Goal: Task Accomplishment & Management: Manage account settings

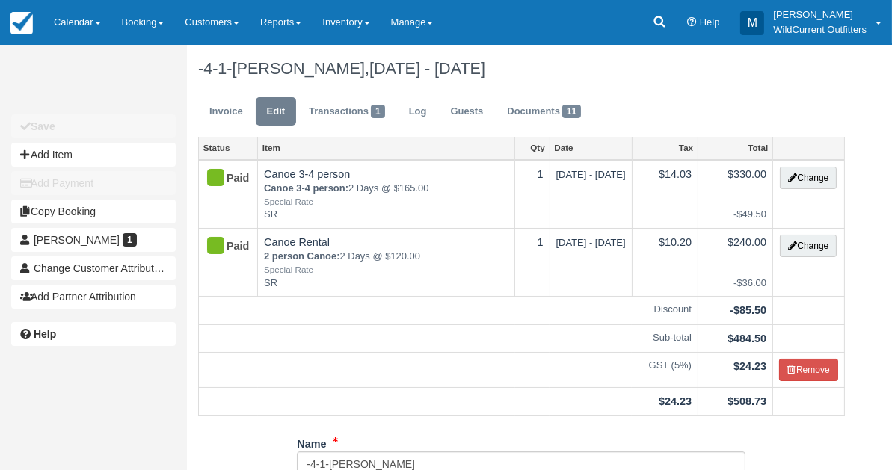
click at [66, 16] on link "Calendar" at bounding box center [77, 22] width 68 height 45
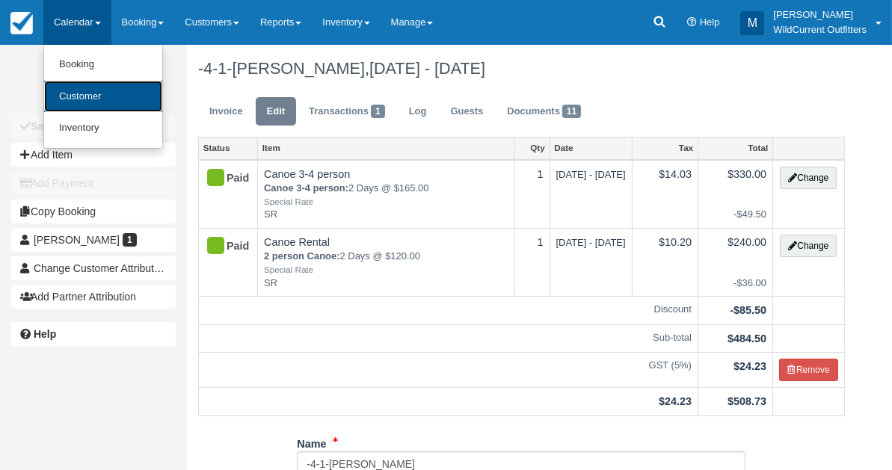
click at [81, 99] on link "Customer" at bounding box center [103, 97] width 118 height 32
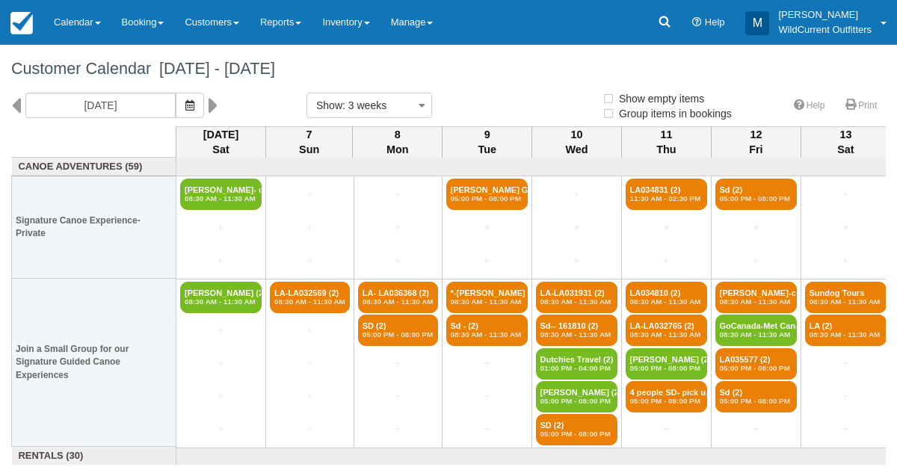
select select
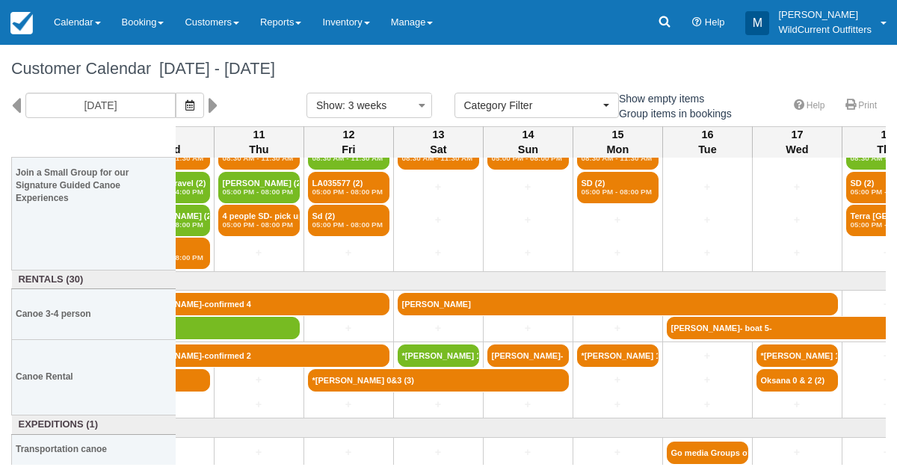
scroll to position [176, 428]
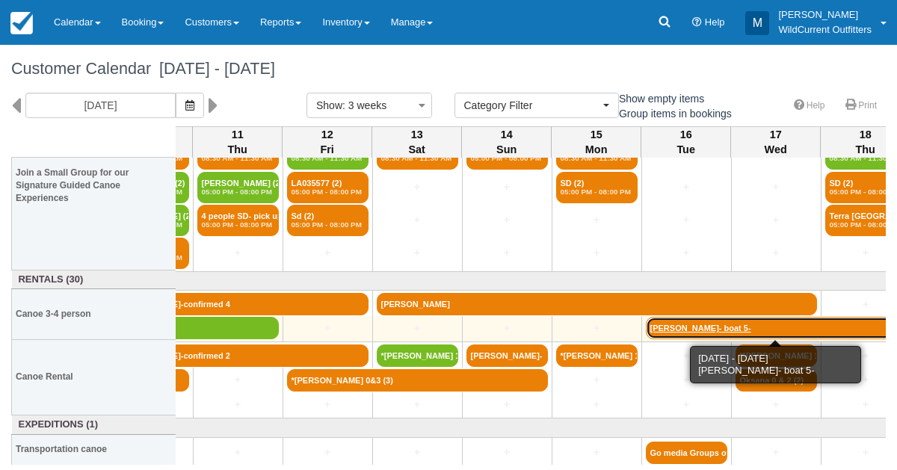
click at [697, 324] on link "Lori MacIsaac- boat 5-" at bounding box center [776, 328] width 261 height 22
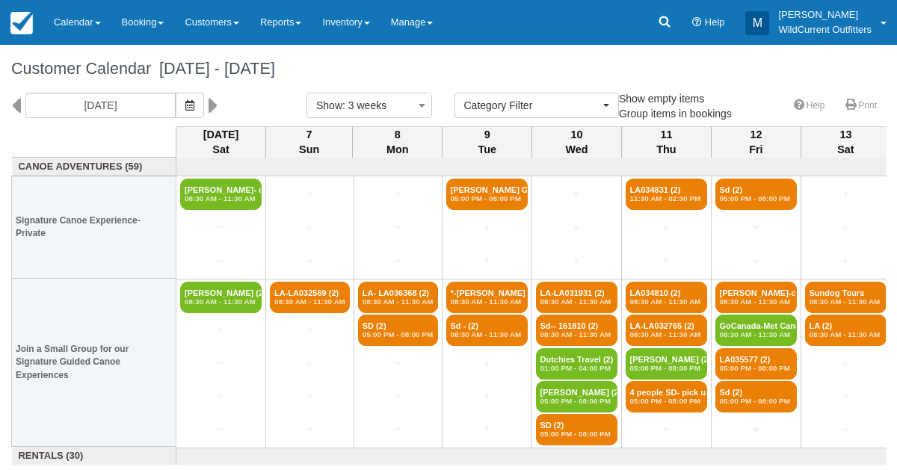
select select
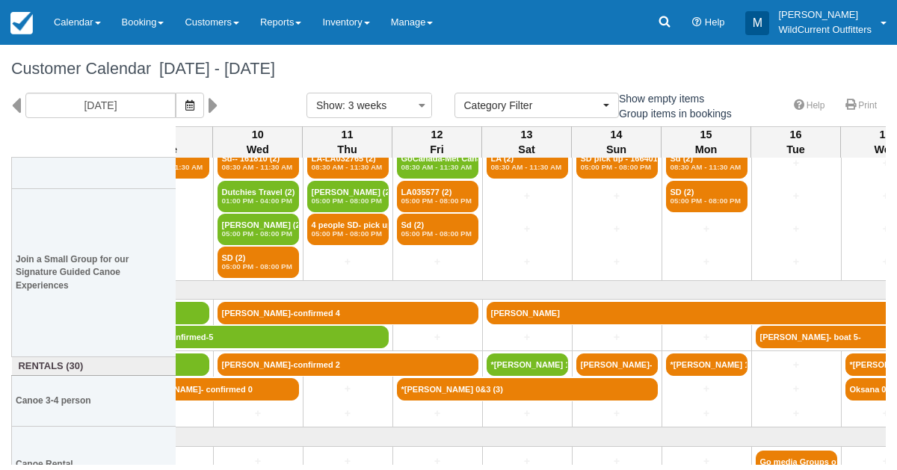
scroll to position [176, 318]
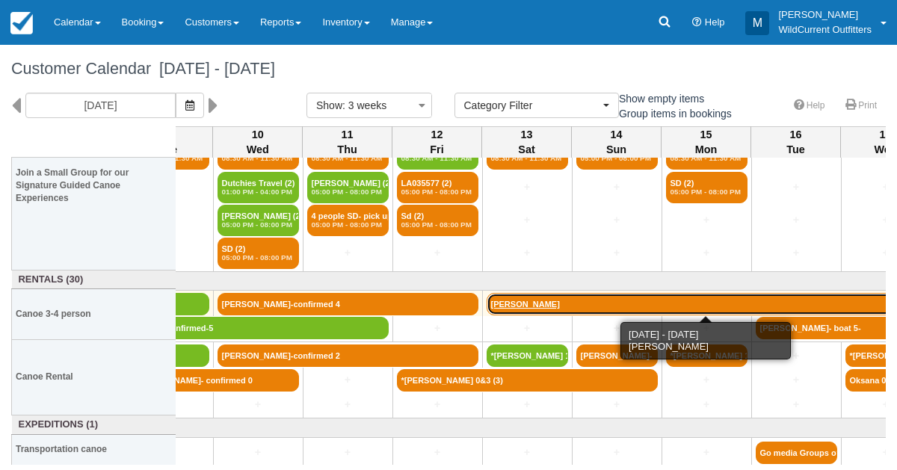
click at [561, 300] on link "[PERSON_NAME]" at bounding box center [707, 304] width 440 height 22
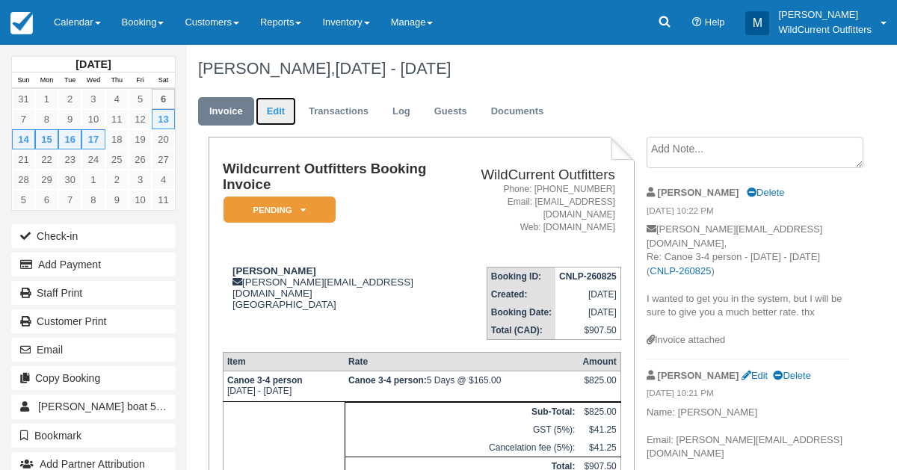
click at [277, 116] on link "Edit" at bounding box center [276, 111] width 40 height 29
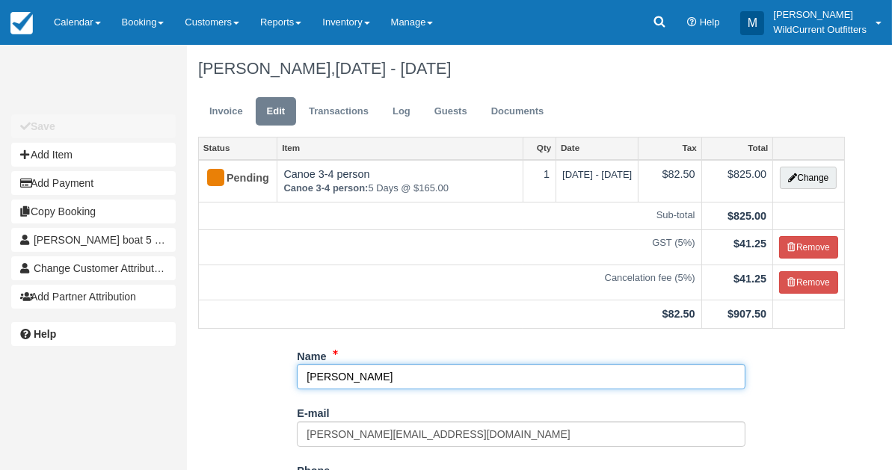
click at [386, 375] on input "Carsten Brehm" at bounding box center [521, 376] width 449 height 25
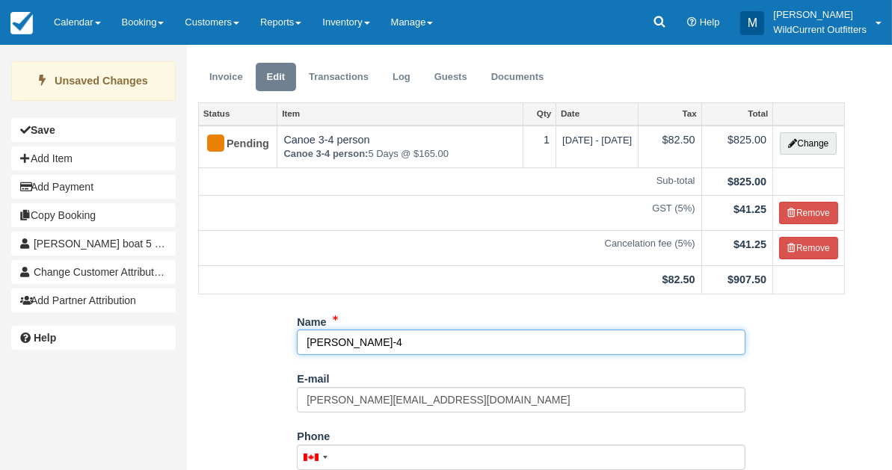
scroll to position [266, 0]
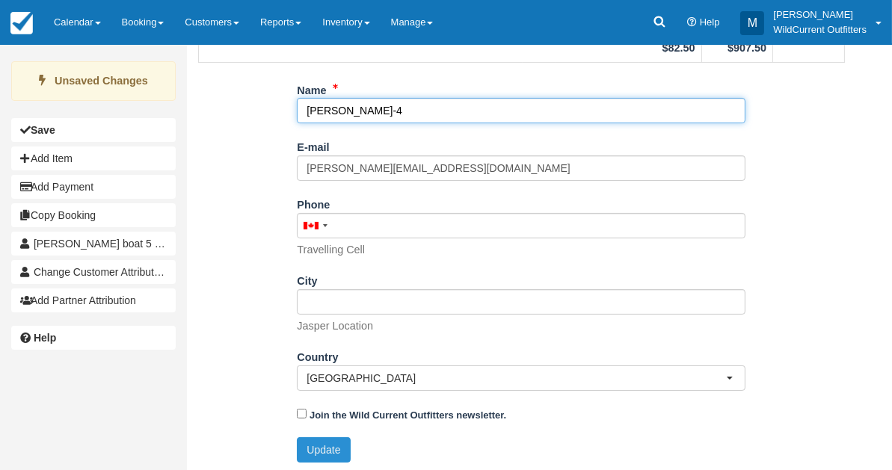
type input "[PERSON_NAME]-4"
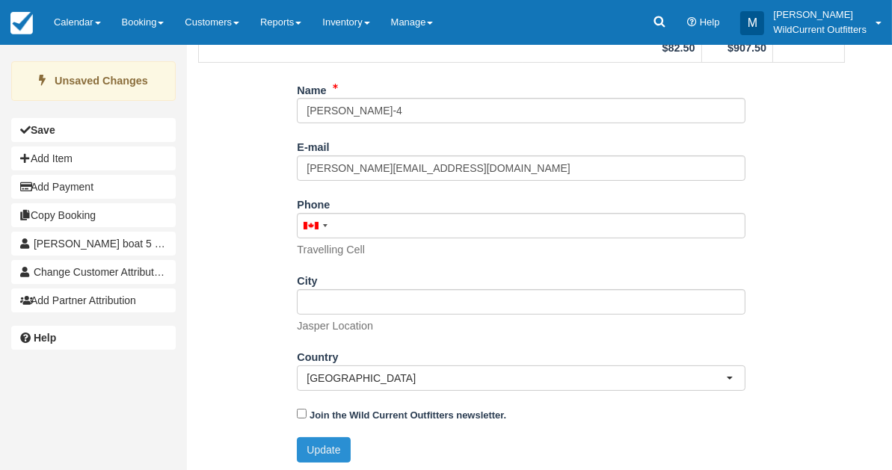
click at [306, 437] on button "Update" at bounding box center [323, 449] width 53 height 25
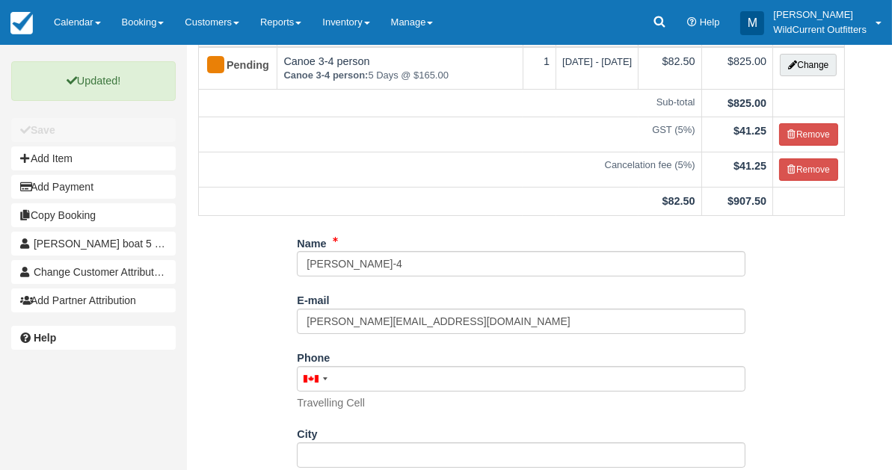
scroll to position [0, 0]
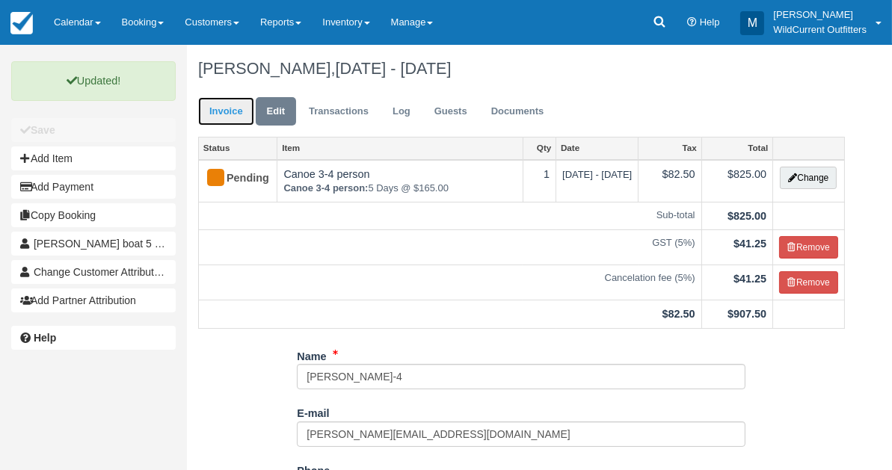
click at [215, 113] on link "Invoice" at bounding box center [226, 111] width 56 height 29
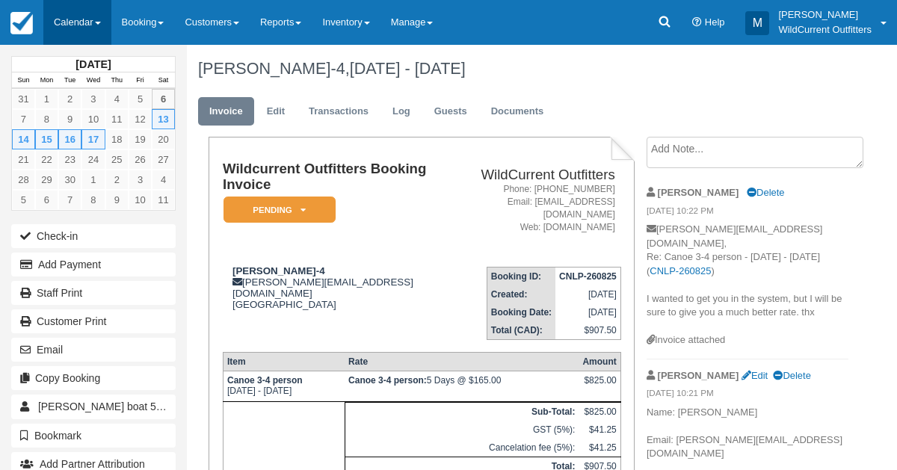
click at [73, 23] on link "Calendar" at bounding box center [77, 22] width 68 height 45
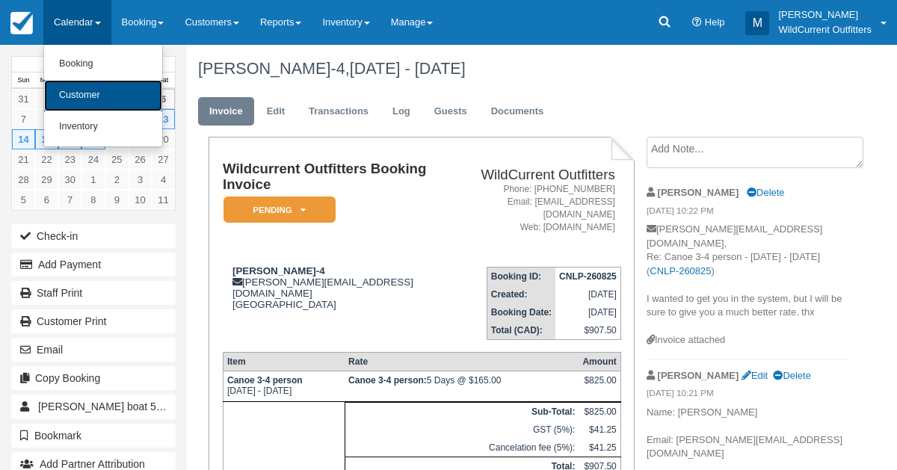
click at [84, 100] on link "Customer" at bounding box center [103, 95] width 118 height 31
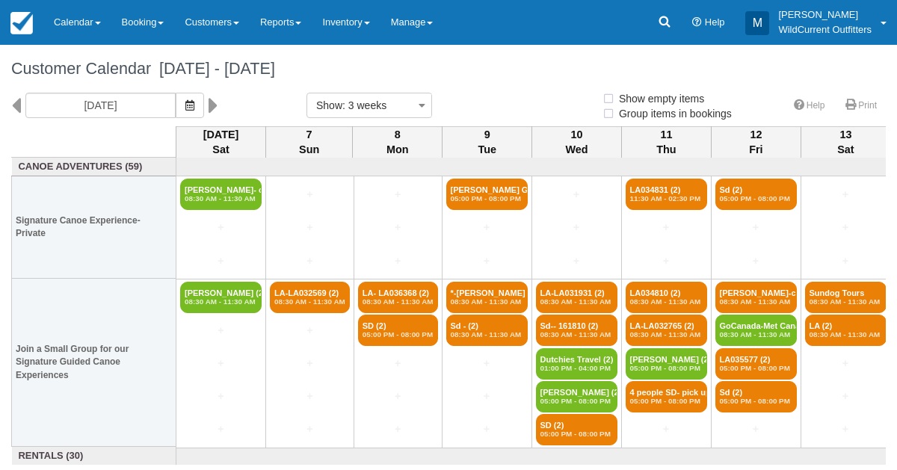
select select
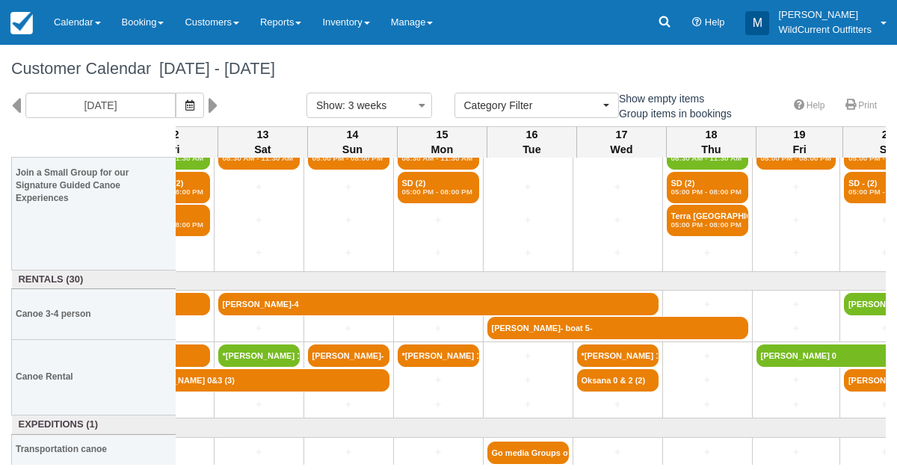
scroll to position [176, 593]
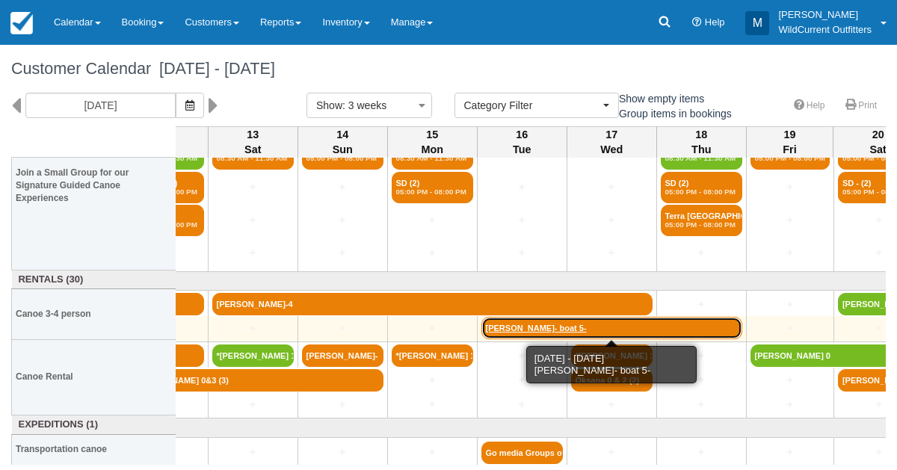
click at [514, 324] on link "Lori MacIsaac- boat 5-" at bounding box center [611, 328] width 261 height 22
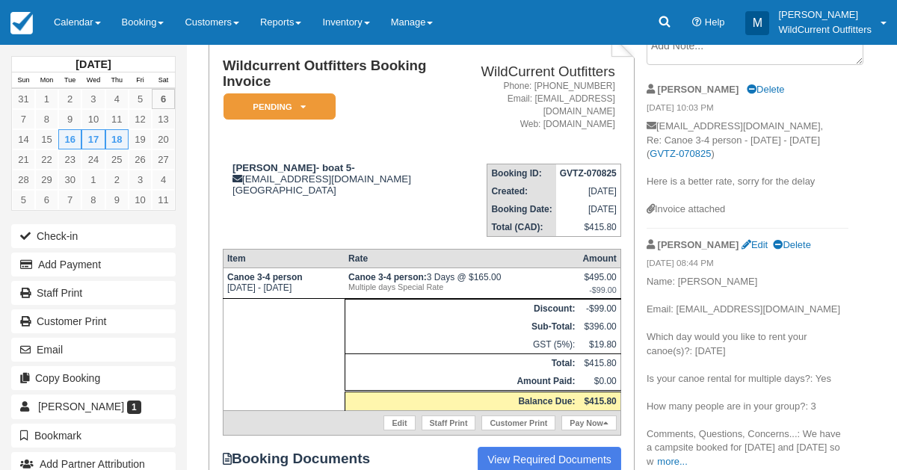
scroll to position [81, 0]
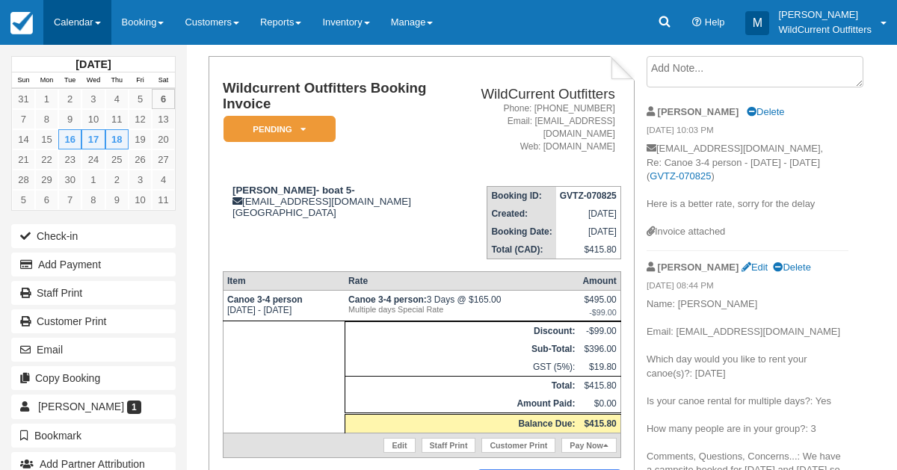
click at [67, 26] on link "Calendar" at bounding box center [77, 22] width 68 height 45
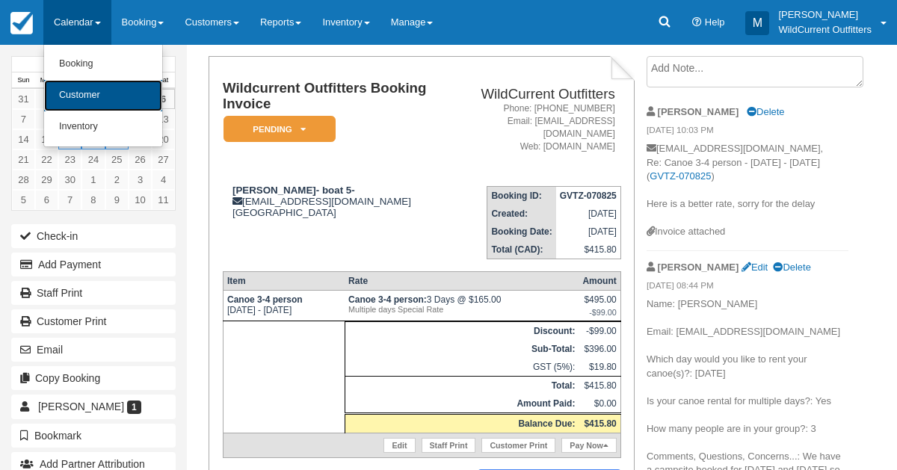
click at [75, 88] on link "Customer" at bounding box center [103, 95] width 118 height 31
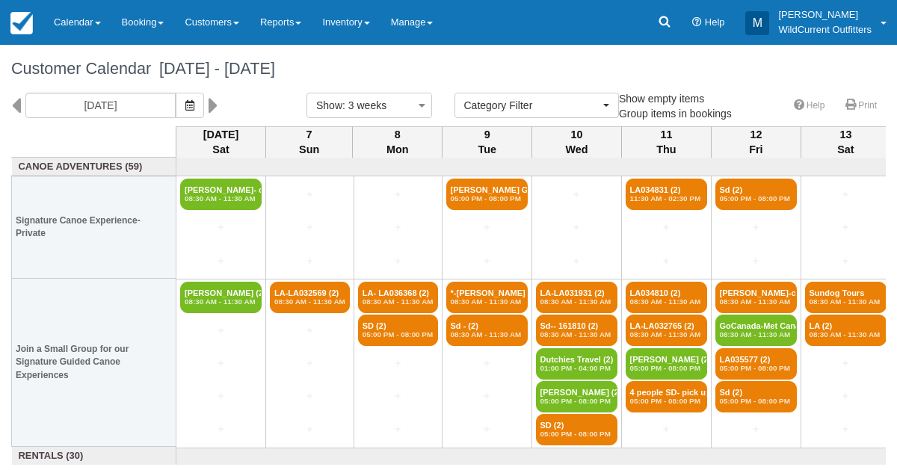
select select
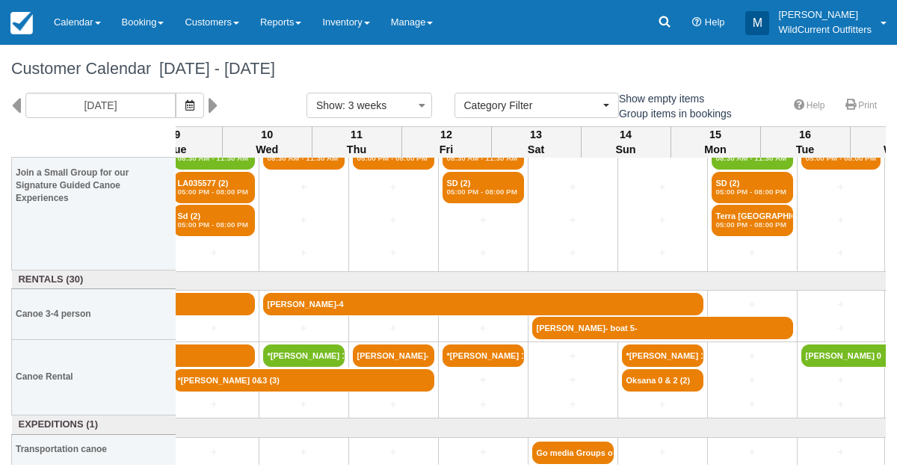
scroll to position [176, 0]
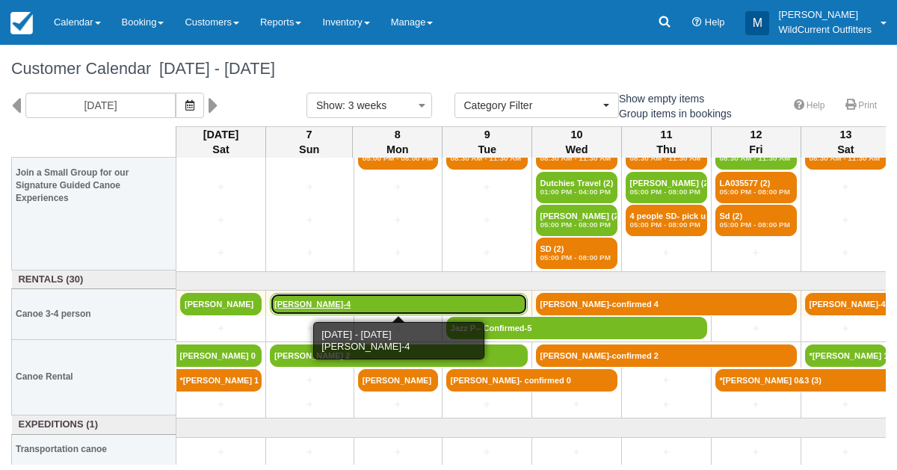
click at [327, 298] on link "Jenny Lee-4" at bounding box center [399, 304] width 258 height 22
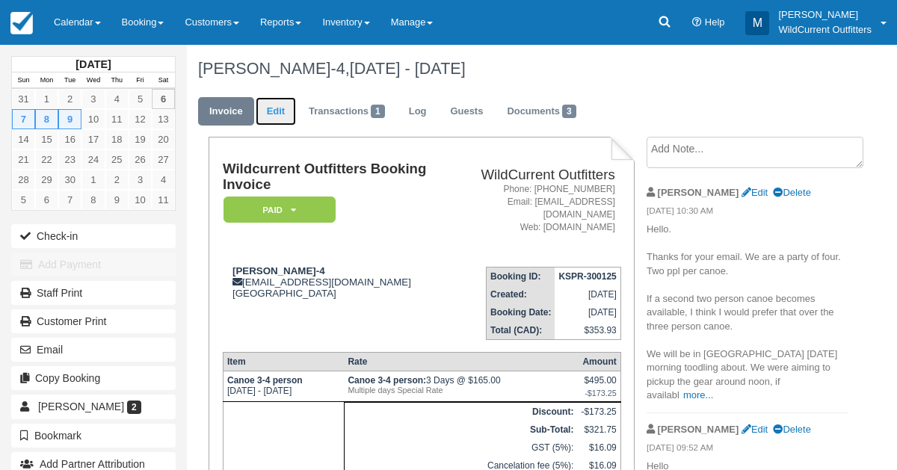
click at [271, 111] on link "Edit" at bounding box center [276, 111] width 40 height 29
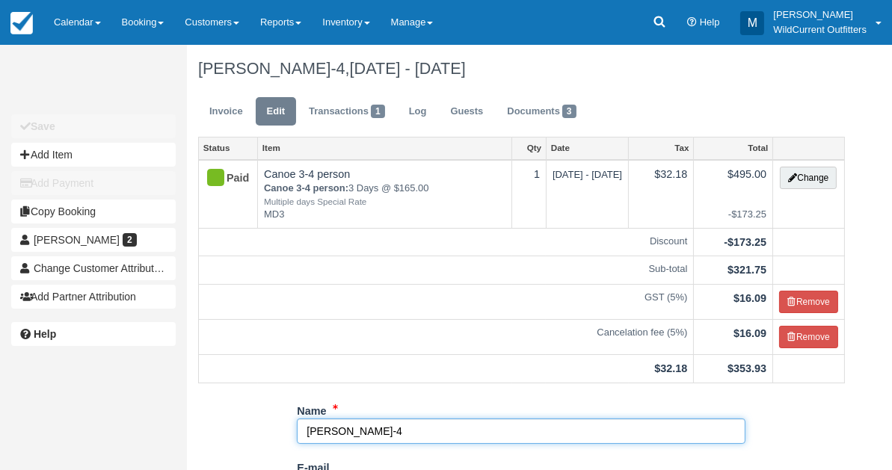
click at [366, 431] on input "Jenny Lee-4" at bounding box center [521, 431] width 449 height 25
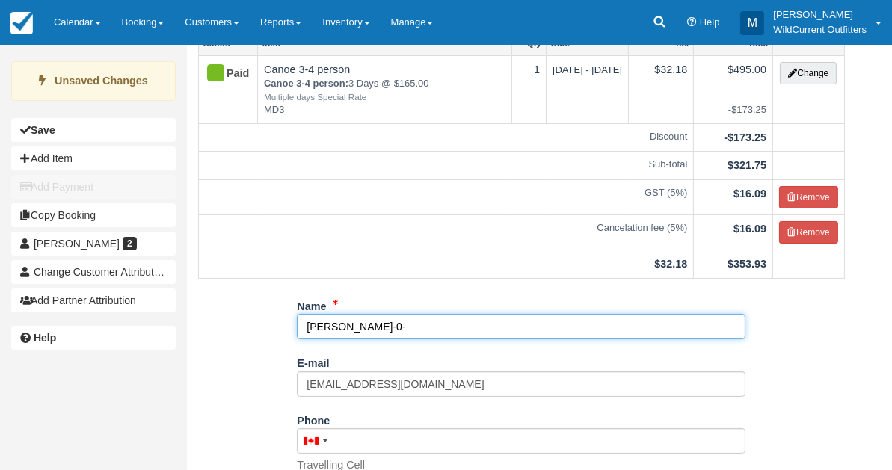
scroll to position [321, 0]
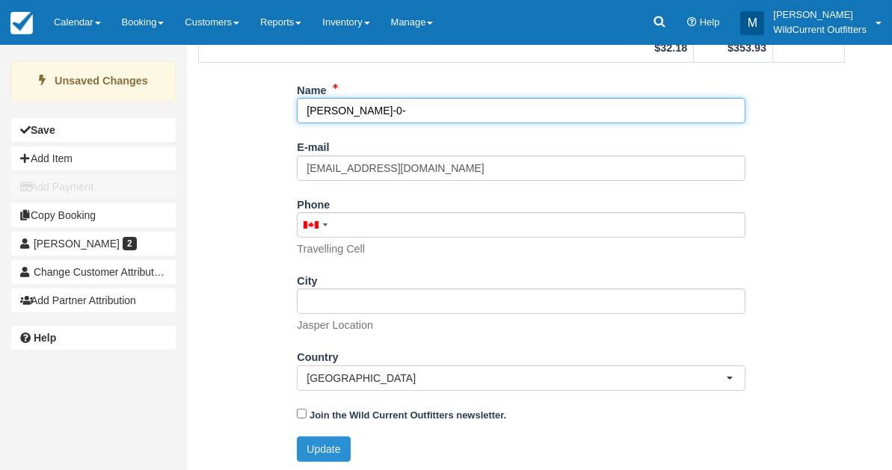
type input "Jenny Lee-0-"
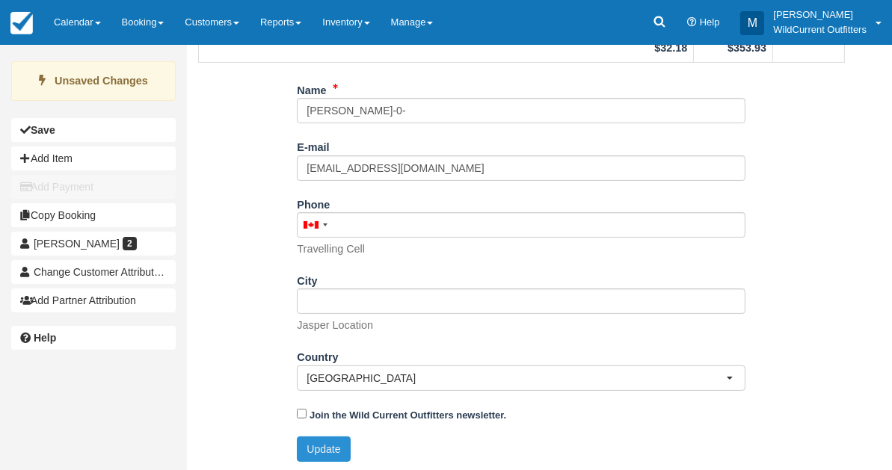
click at [336, 445] on button "Update" at bounding box center [323, 449] width 53 height 25
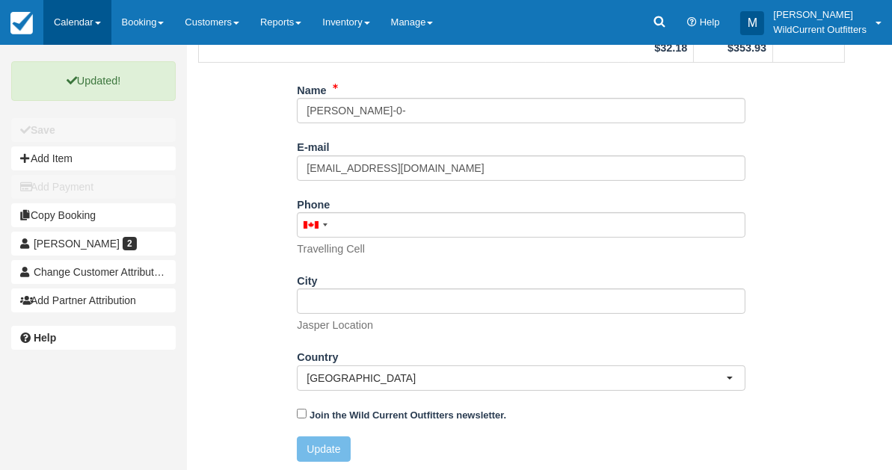
click at [80, 15] on link "Calendar" at bounding box center [77, 22] width 68 height 45
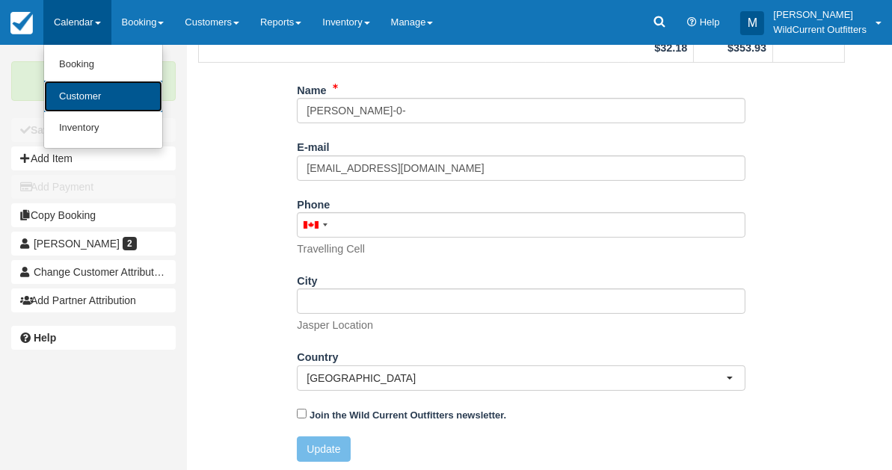
click at [87, 92] on link "Customer" at bounding box center [103, 97] width 118 height 32
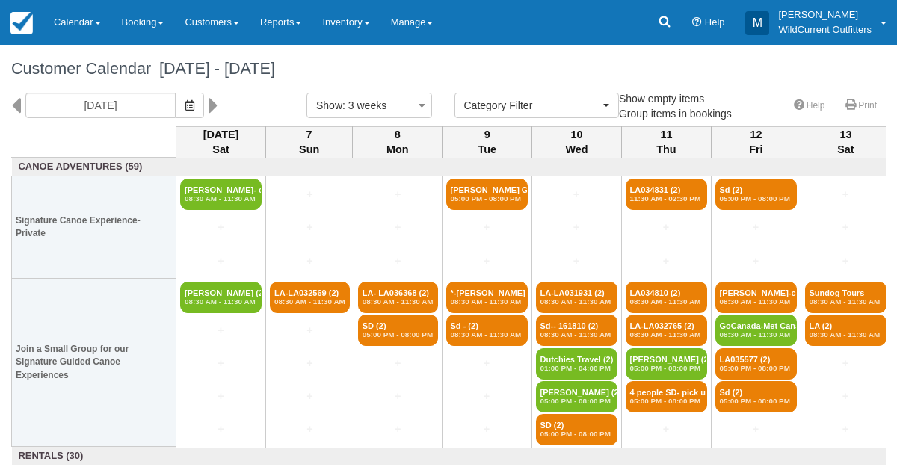
select select
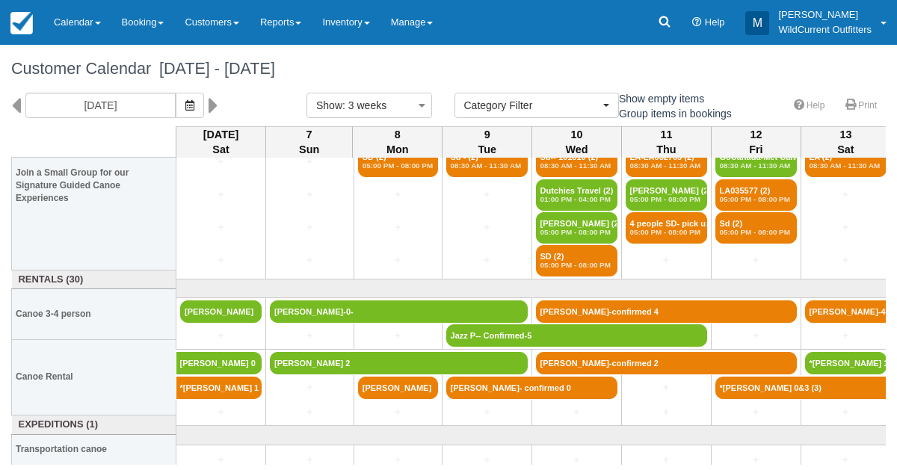
scroll to position [176, 0]
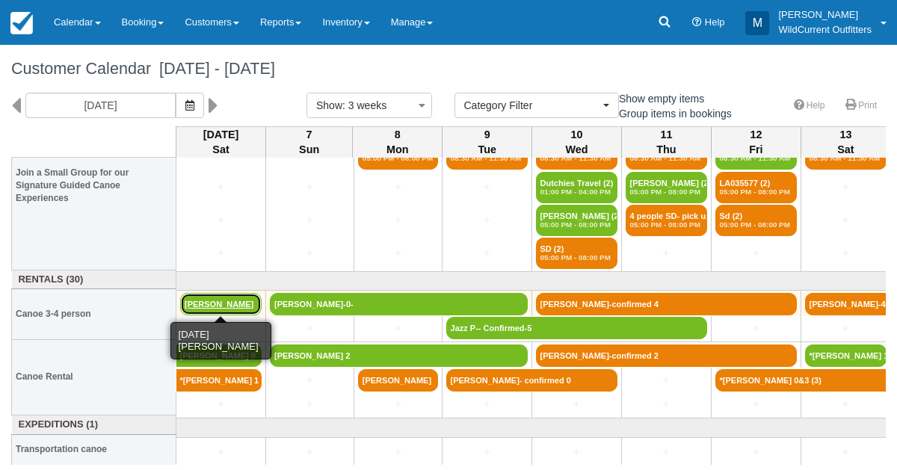
click at [200, 306] on link "[PERSON_NAME]" at bounding box center [220, 304] width 81 height 22
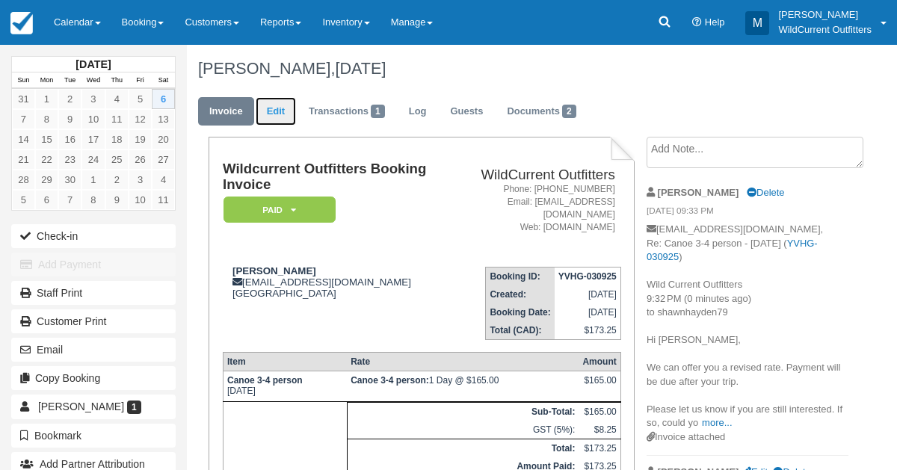
click at [284, 117] on link "Edit" at bounding box center [276, 111] width 40 height 29
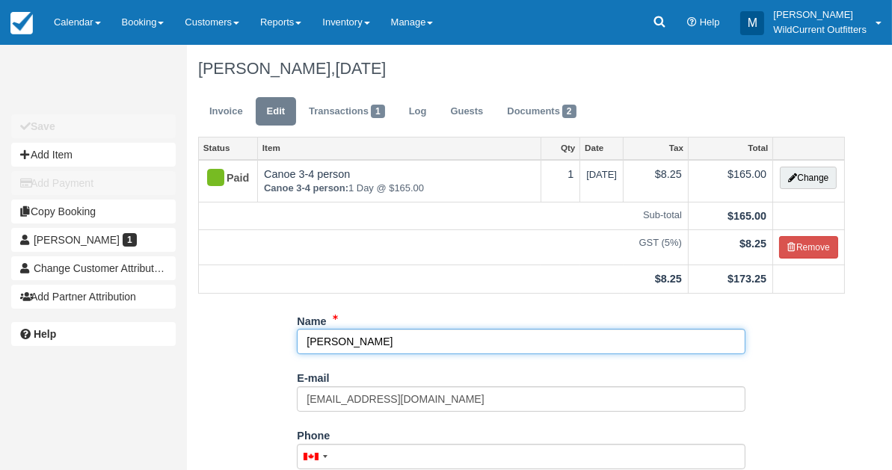
click at [386, 338] on input "Shawn Hayden" at bounding box center [521, 341] width 449 height 25
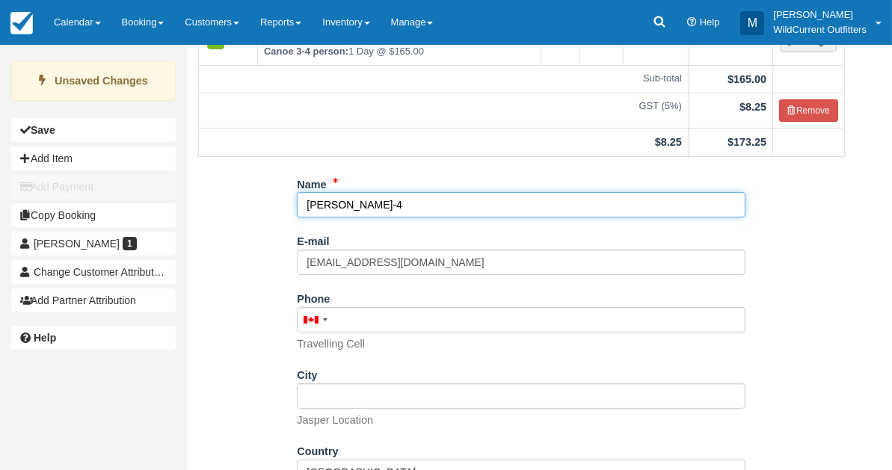
scroll to position [232, 0]
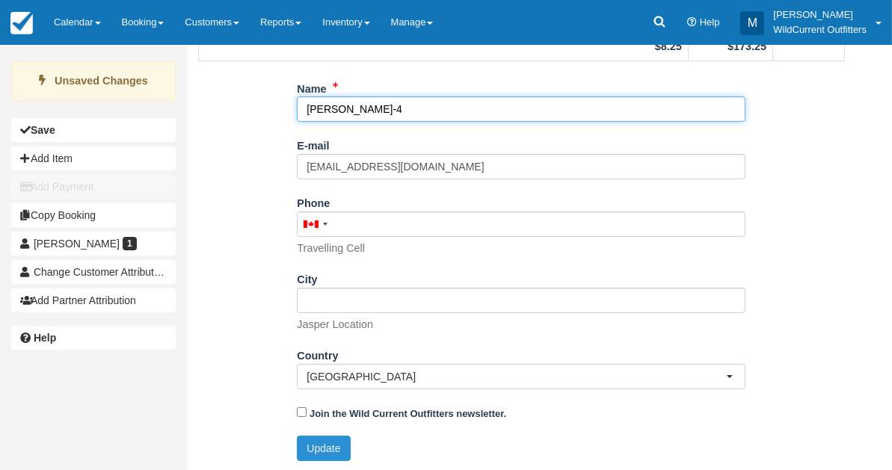
type input "[PERSON_NAME]-4"
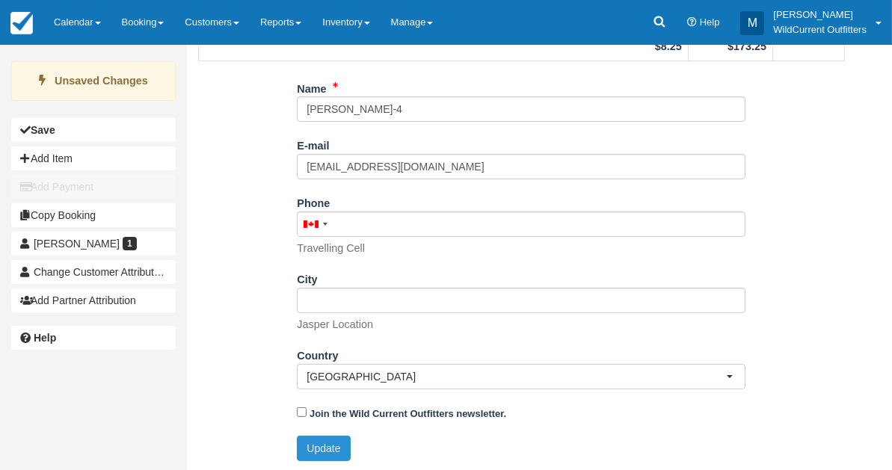
click at [313, 438] on button "Update" at bounding box center [323, 448] width 53 height 25
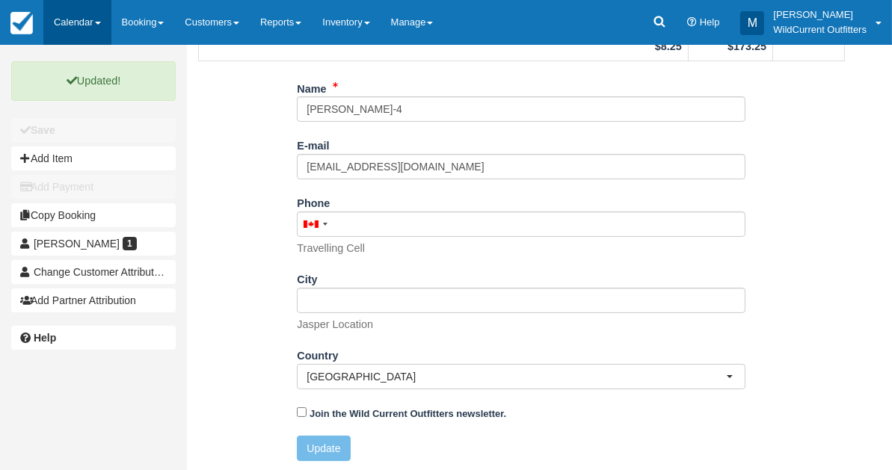
click at [69, 33] on link "Calendar" at bounding box center [77, 22] width 68 height 45
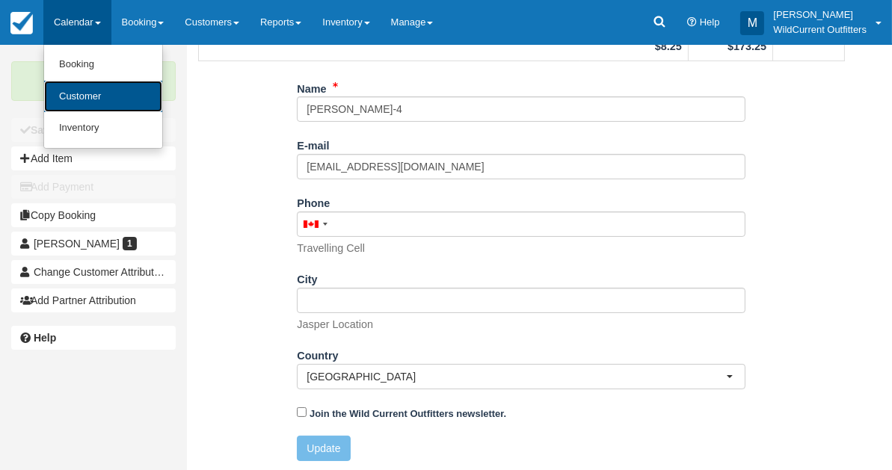
click at [86, 92] on link "Customer" at bounding box center [103, 97] width 118 height 32
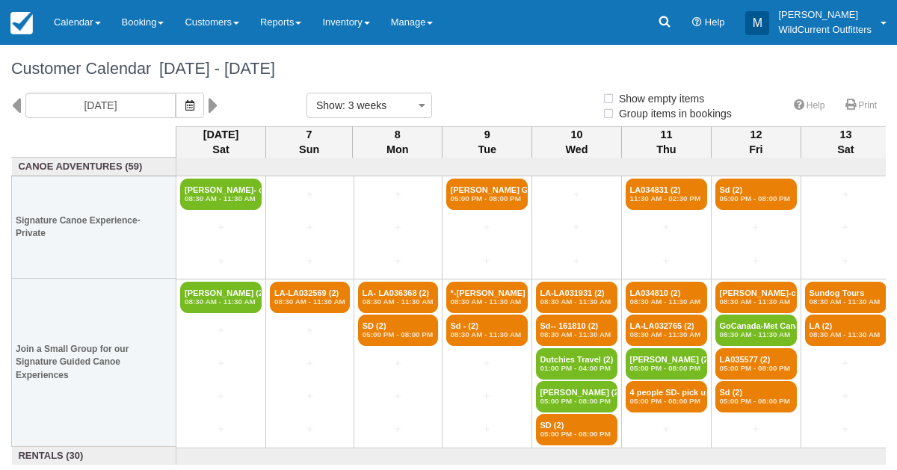
select select
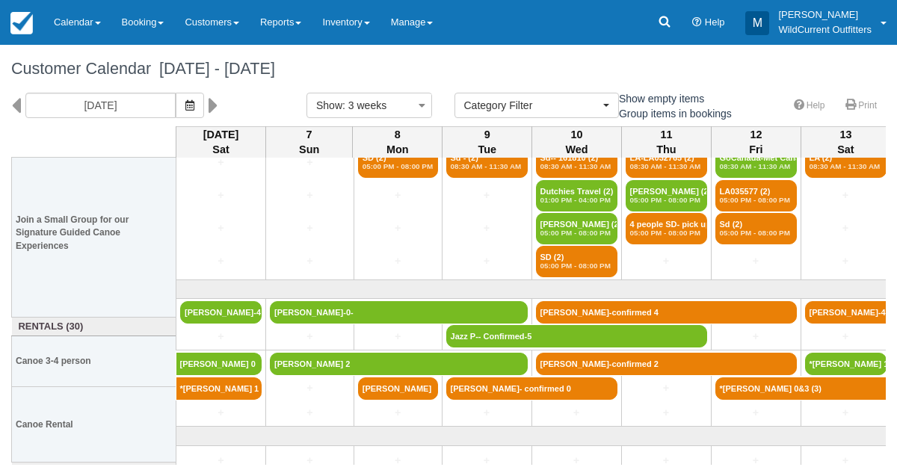
scroll to position [176, 0]
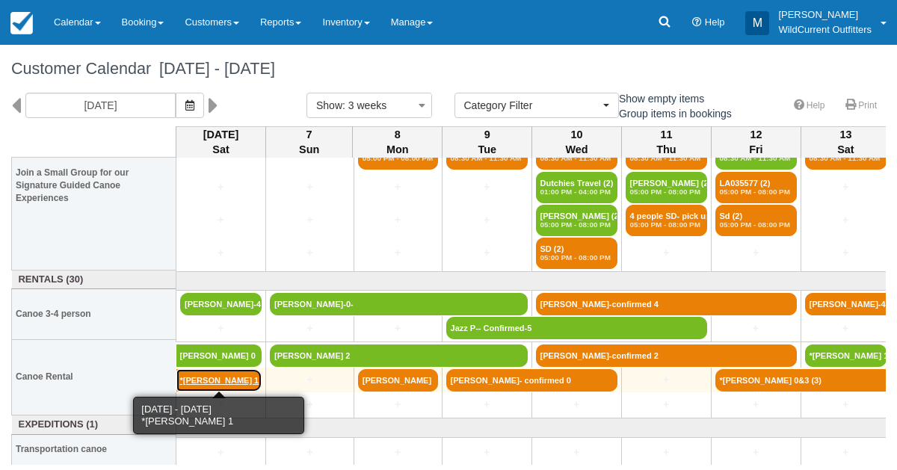
click at [194, 378] on link "*Khaleelah 1" at bounding box center [219, 380] width 86 height 22
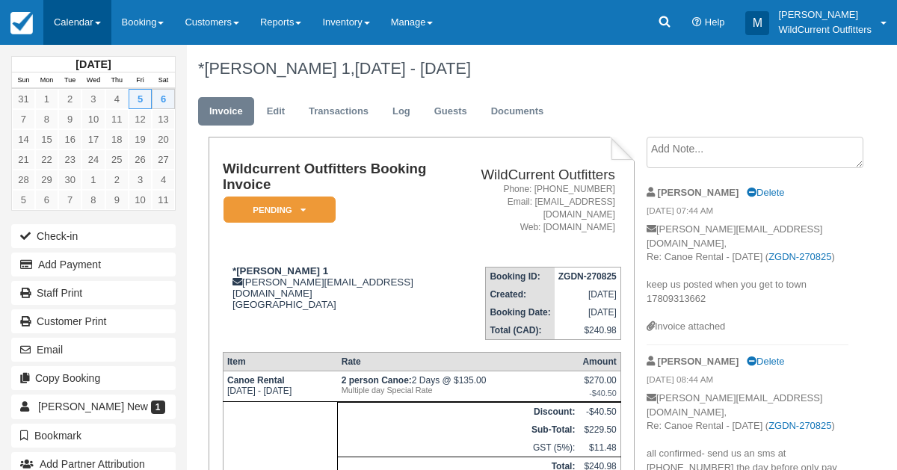
click at [73, 8] on link "Calendar" at bounding box center [77, 22] width 68 height 45
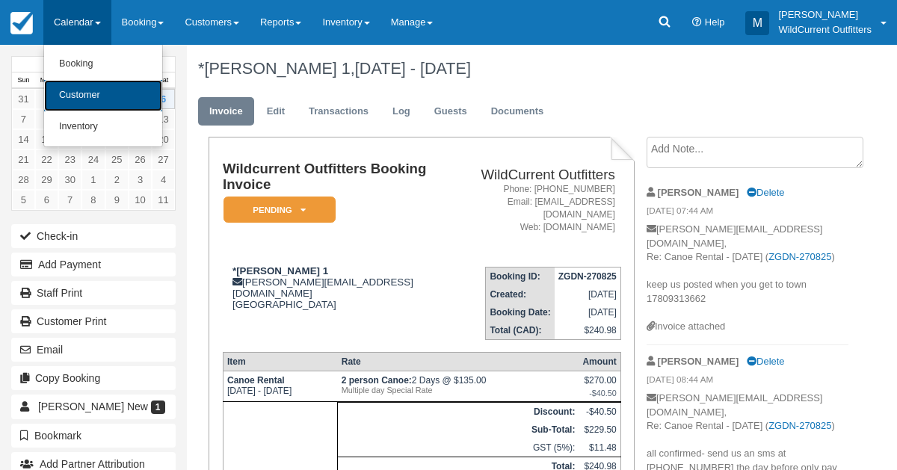
click at [80, 96] on link "Customer" at bounding box center [103, 95] width 118 height 31
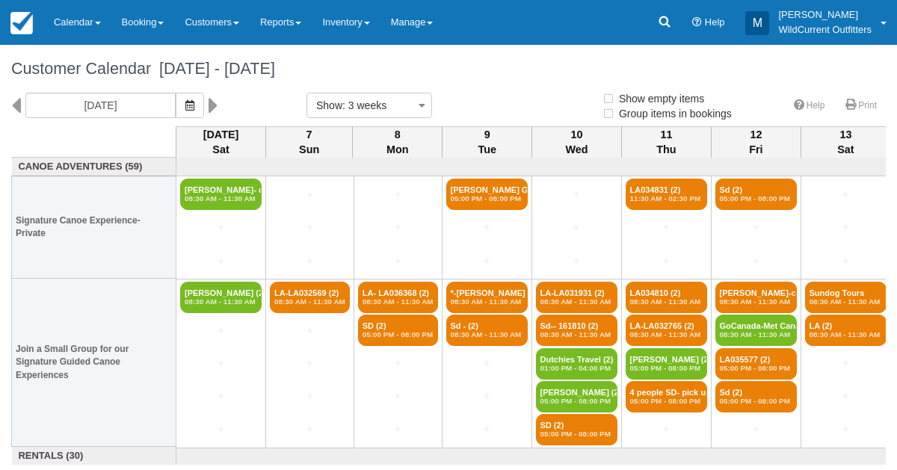
select select
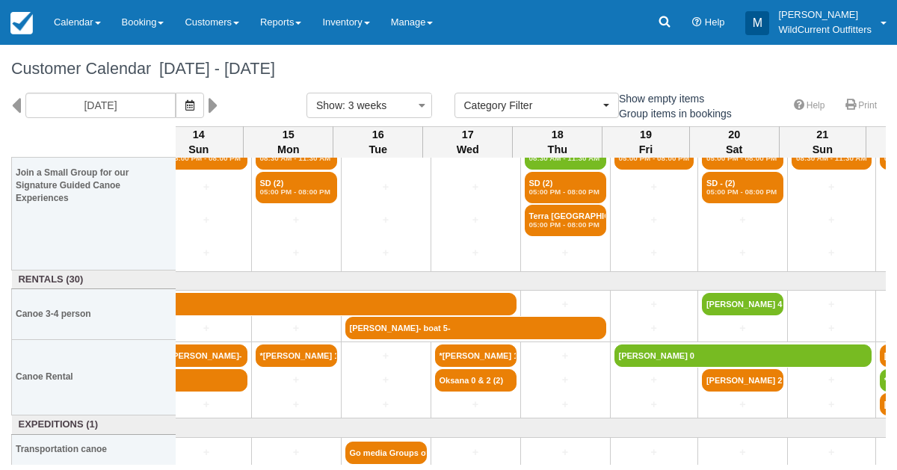
scroll to position [176, 739]
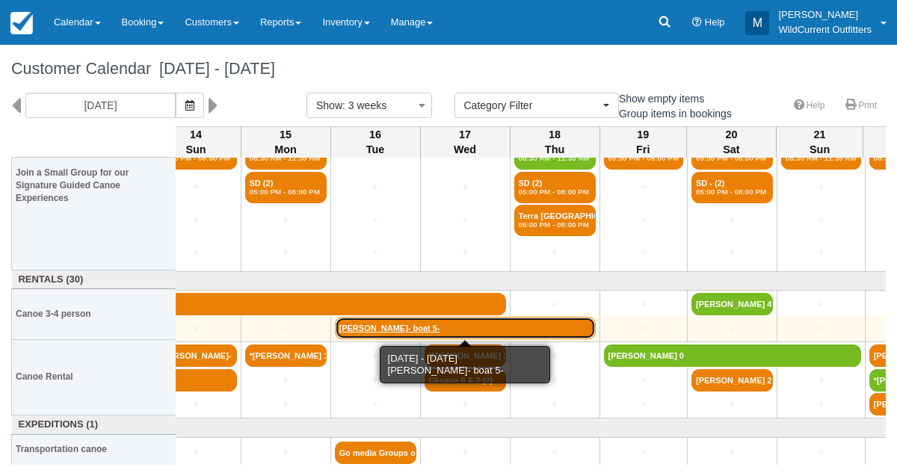
click at [381, 324] on link "[PERSON_NAME]- boat 5-" at bounding box center [465, 328] width 261 height 22
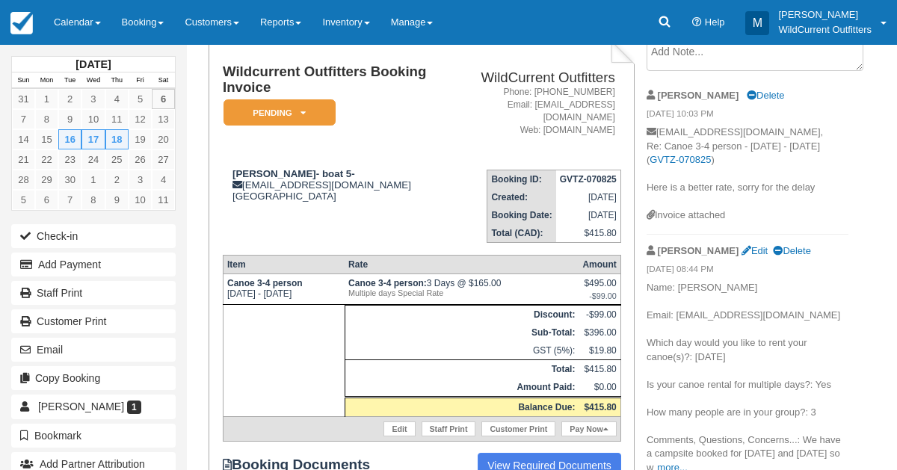
scroll to position [93, 0]
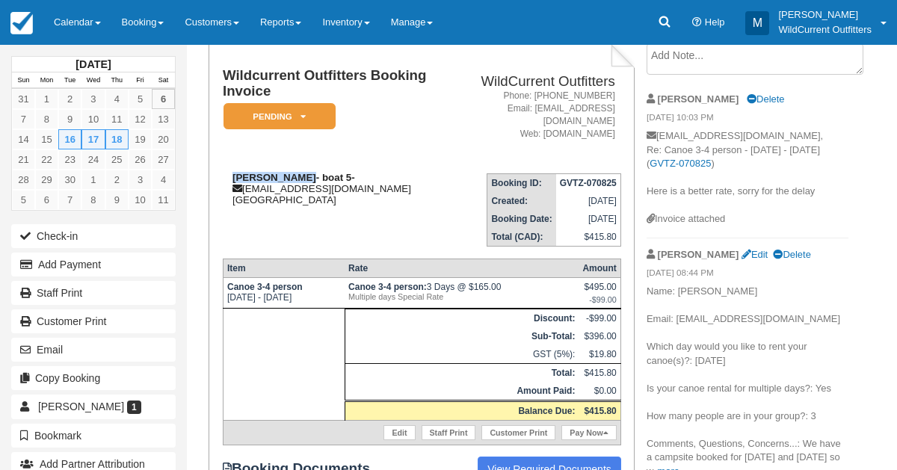
drag, startPoint x: 297, startPoint y: 159, endPoint x: 226, endPoint y: 159, distance: 71.0
click at [226, 172] on div "Lori MacIsaac- boat 5- lorimac5@telus.net Canada" at bounding box center [335, 189] width 225 height 34
copy strong "Lori MacIsaac"
click at [67, 23] on link "Calendar" at bounding box center [77, 22] width 68 height 45
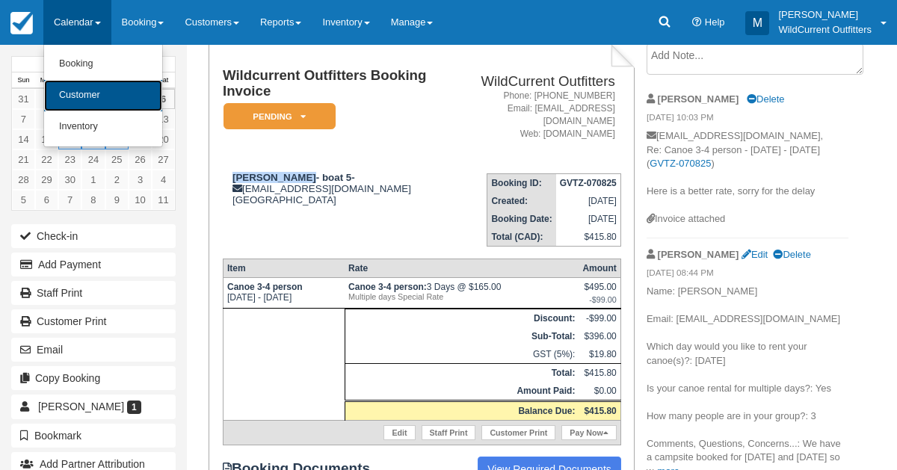
click at [84, 92] on link "Customer" at bounding box center [103, 95] width 118 height 31
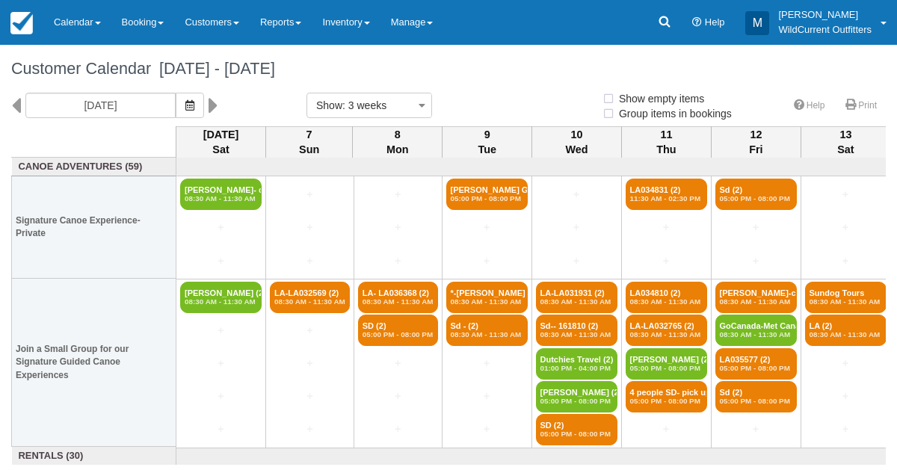
select select
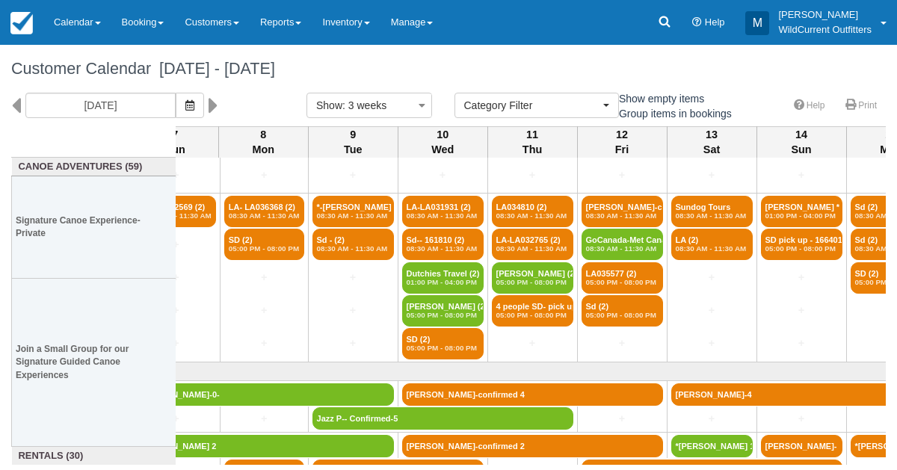
scroll to position [176, 134]
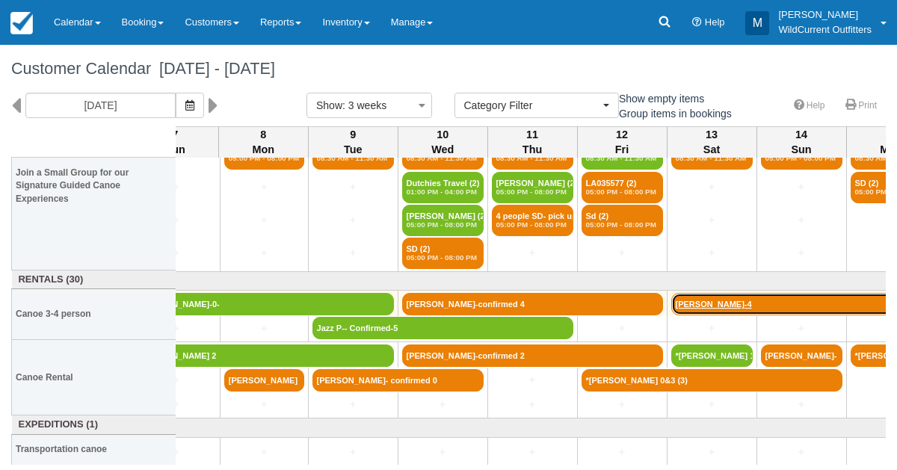
click at [794, 295] on link "[PERSON_NAME]-4" at bounding box center [891, 304] width 440 height 22
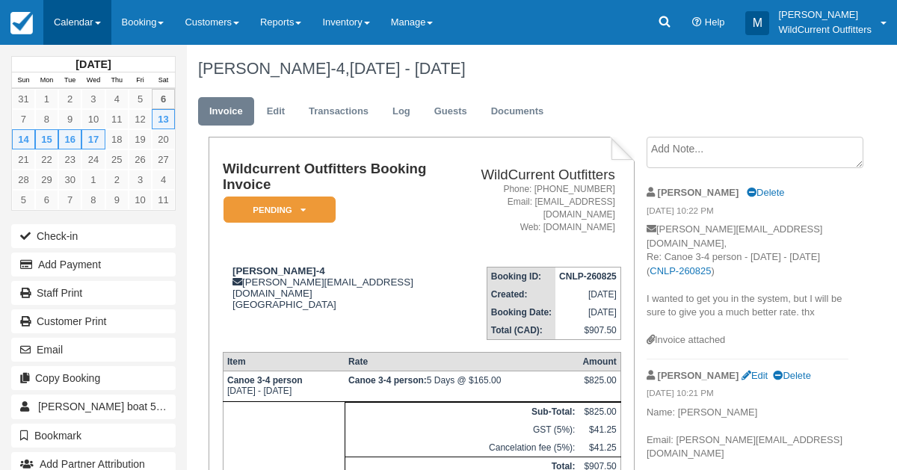
click at [83, 15] on link "Calendar" at bounding box center [77, 22] width 68 height 45
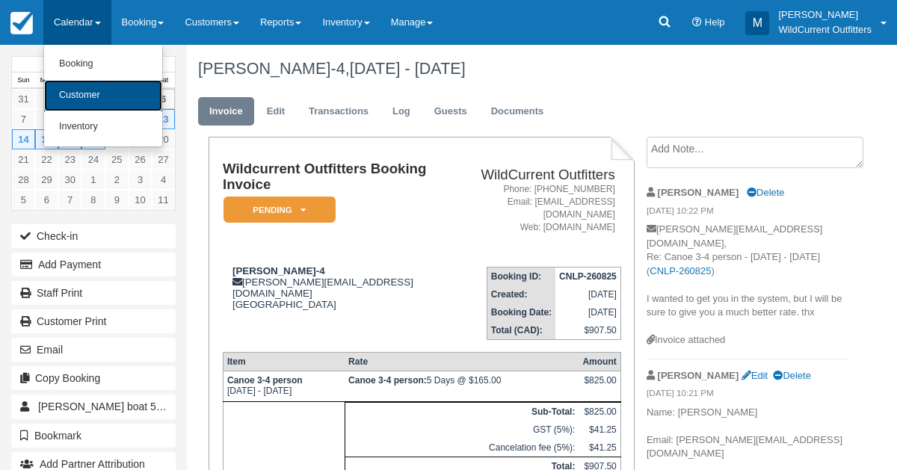
click at [92, 90] on link "Customer" at bounding box center [103, 95] width 118 height 31
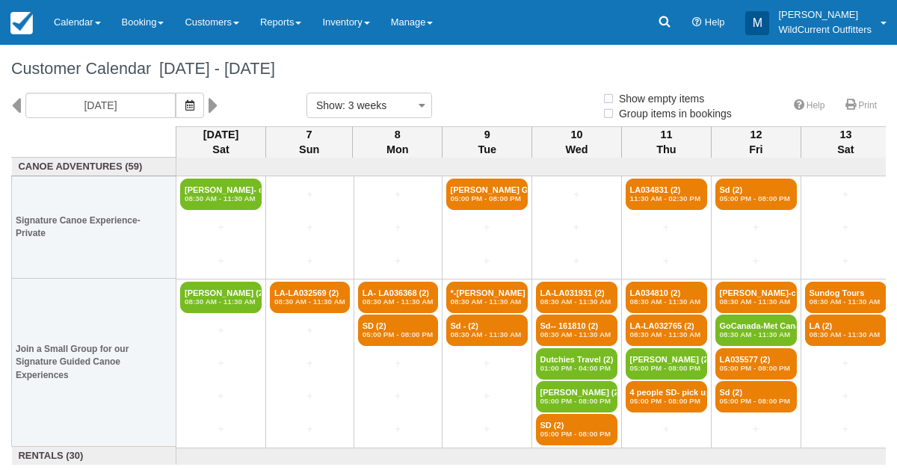
select select
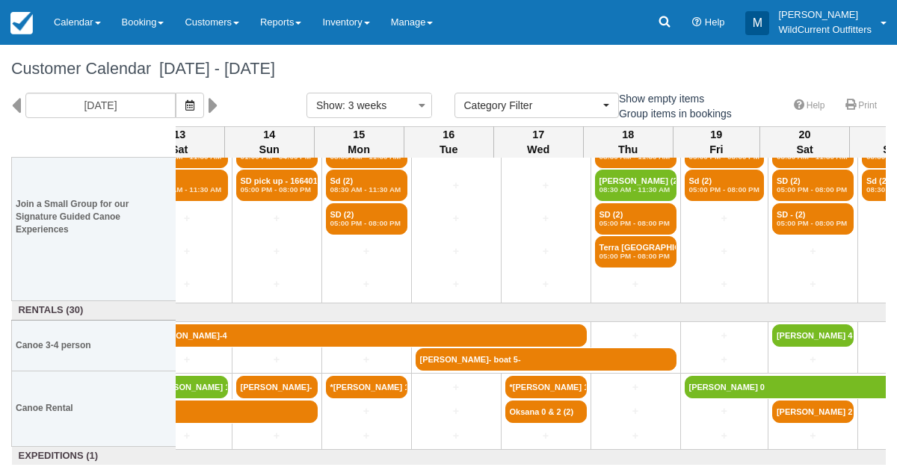
scroll to position [145, 668]
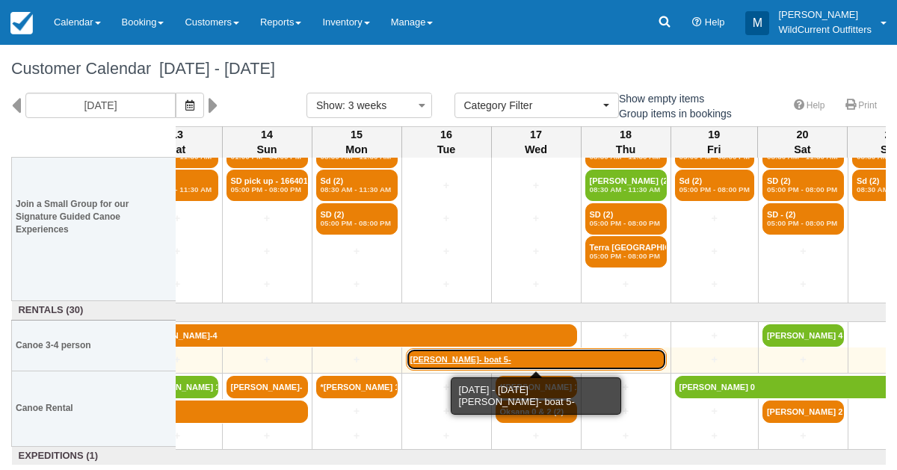
click at [449, 356] on link "[PERSON_NAME]- boat 5-" at bounding box center [536, 359] width 261 height 22
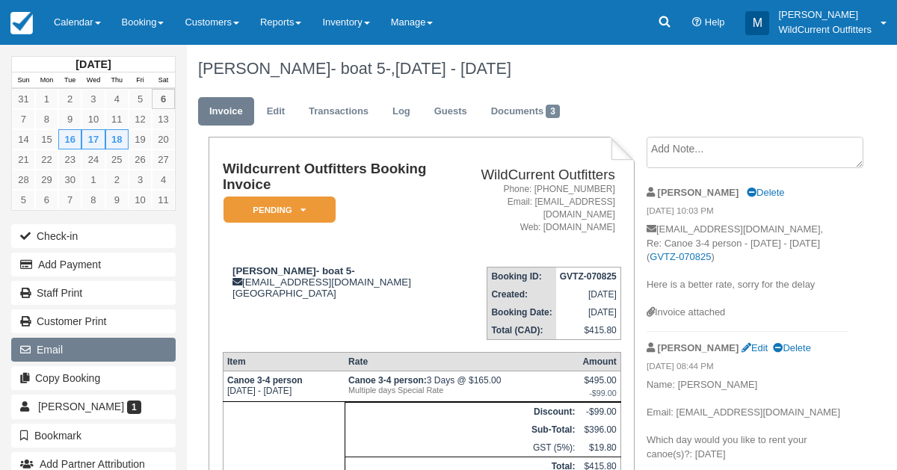
click at [126, 349] on button "Email" at bounding box center [93, 350] width 164 height 24
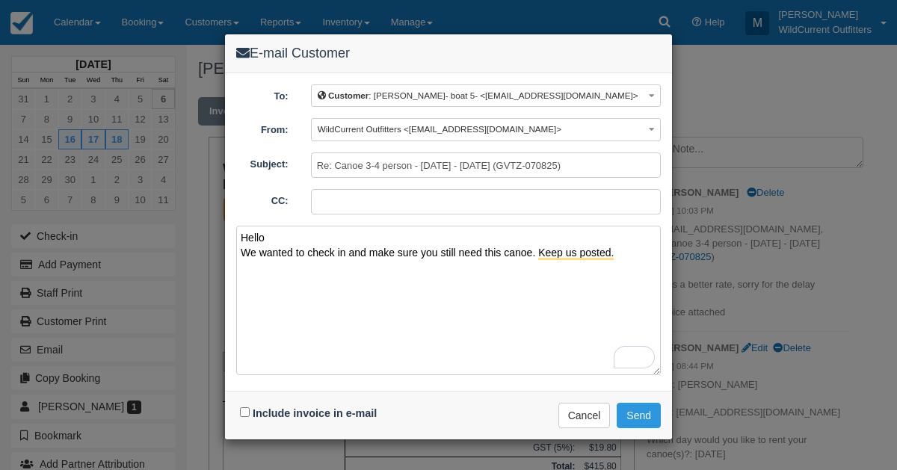
type textarea "Hello We wanted to check in and make sure you still need this canoe. Keep us po…"
click at [247, 409] on input "Include invoice in e-mail" at bounding box center [245, 412] width 10 height 10
checkbox input "true"
click at [641, 421] on button "Send" at bounding box center [639, 415] width 44 height 25
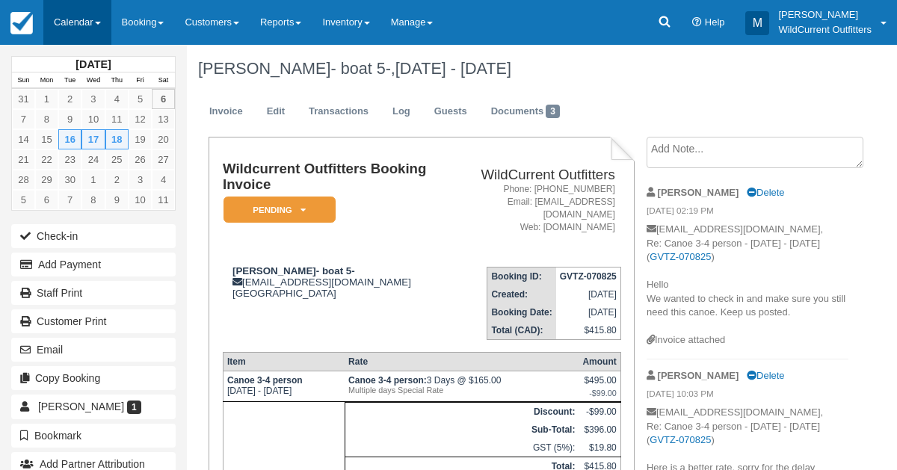
click at [74, 14] on link "Calendar" at bounding box center [77, 22] width 68 height 45
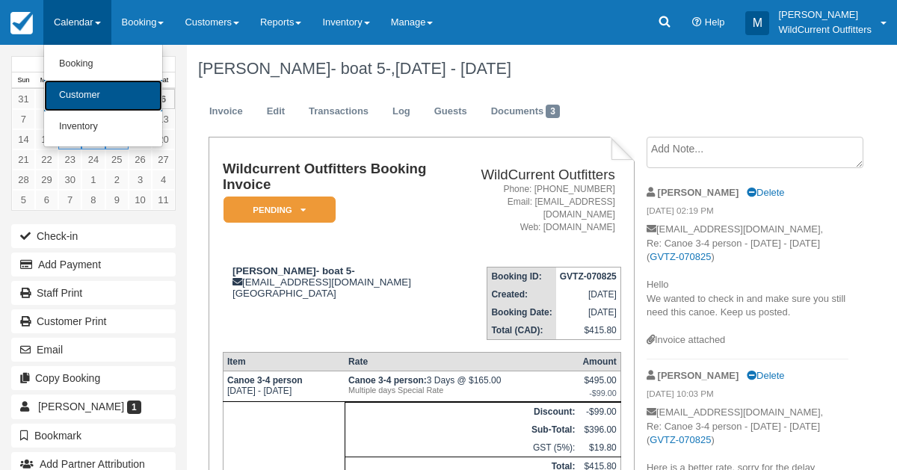
click at [79, 90] on link "Customer" at bounding box center [103, 95] width 118 height 31
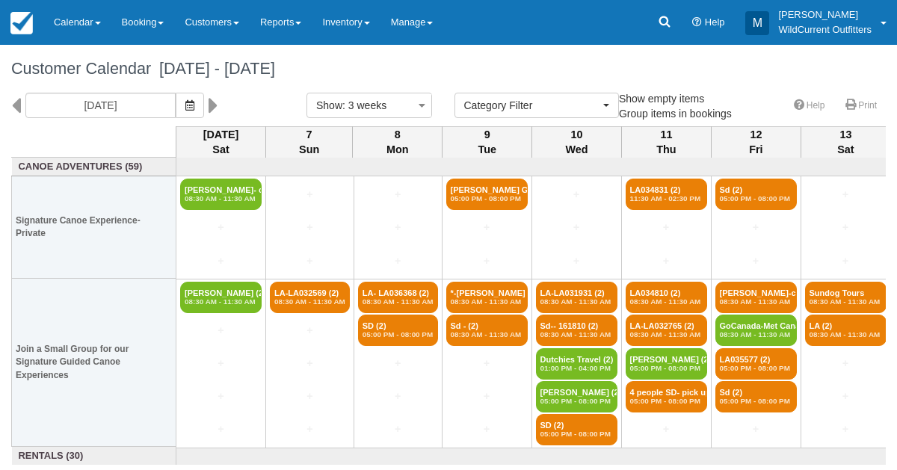
select select
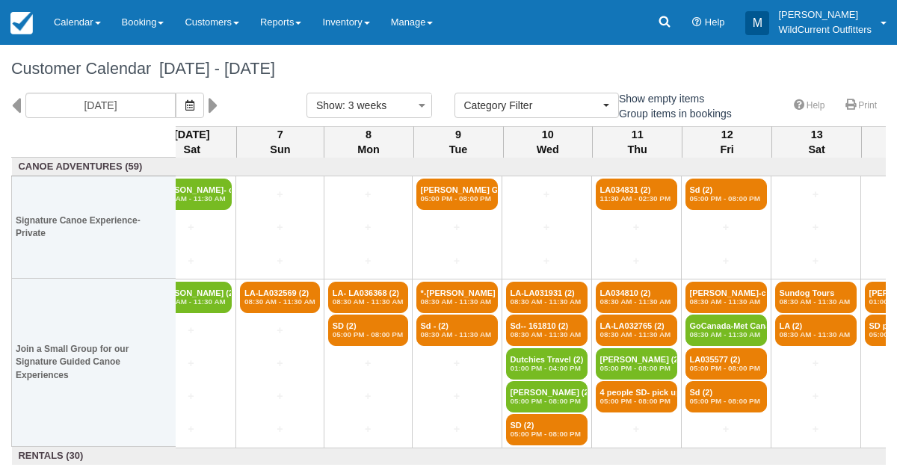
scroll to position [0, 31]
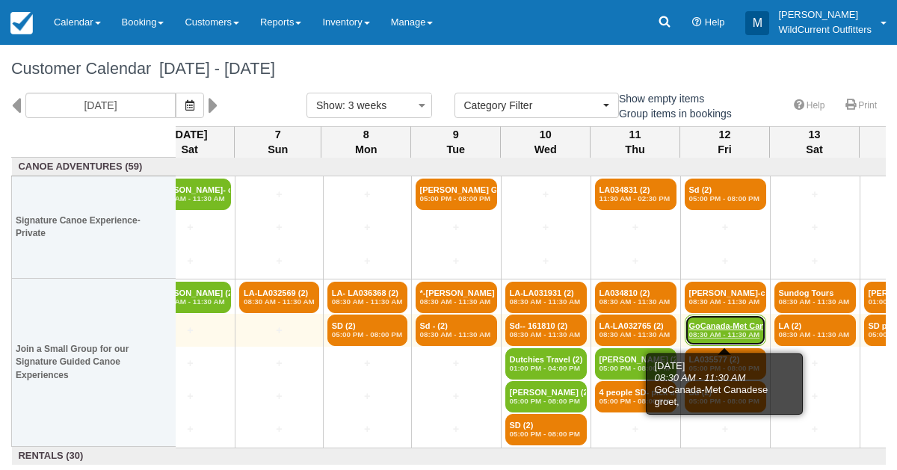
click at [709, 319] on link "GoCanada-Met Canades (2) 08:30 AM - 11:30 AM" at bounding box center [725, 330] width 81 height 31
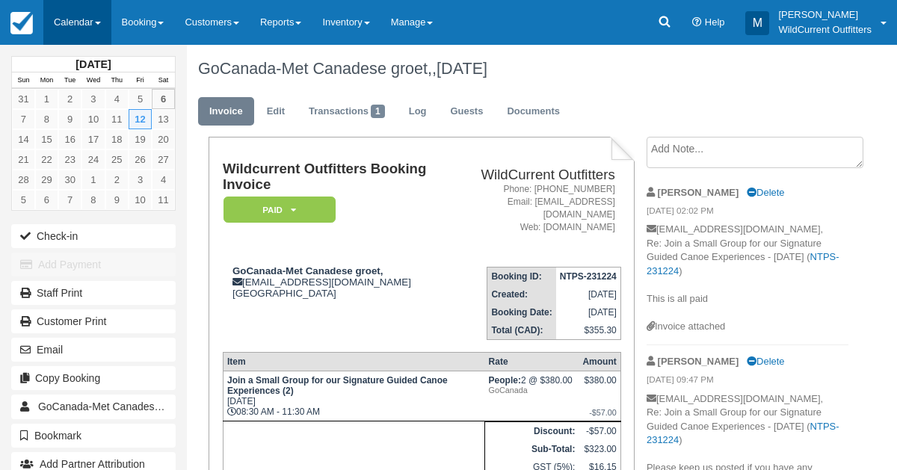
click at [70, 17] on link "Calendar" at bounding box center [77, 22] width 68 height 45
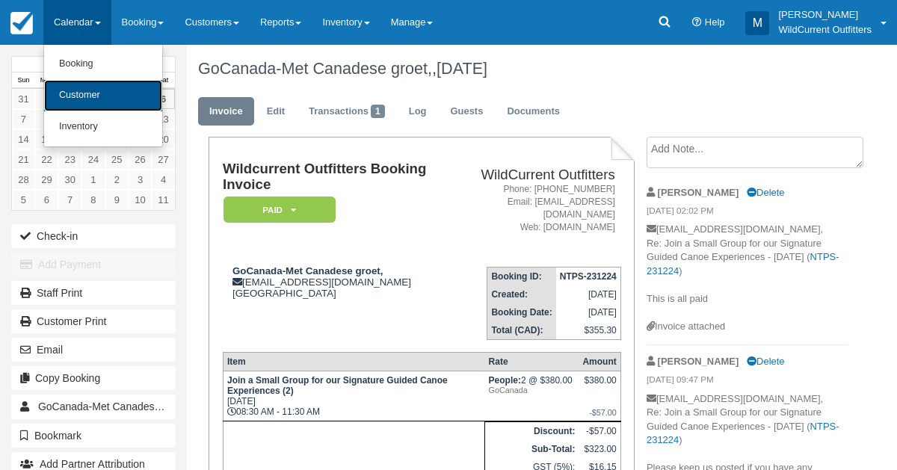
click at [84, 91] on link "Customer" at bounding box center [103, 95] width 118 height 31
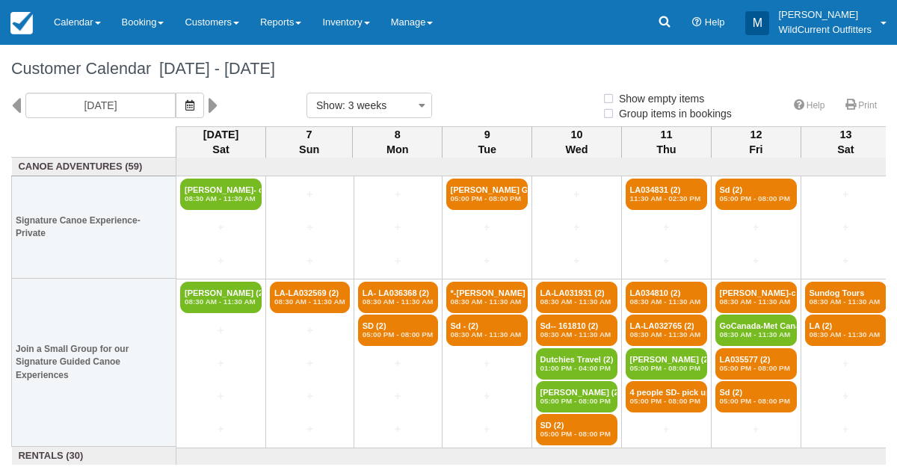
select select
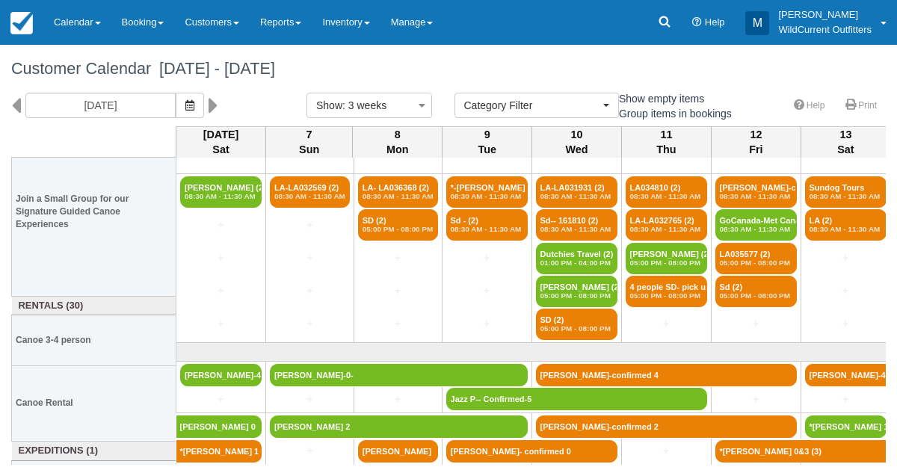
scroll to position [176, 0]
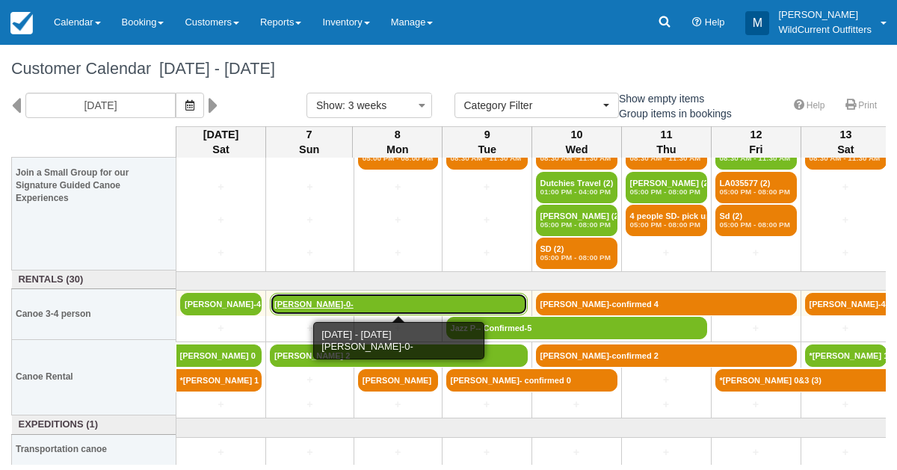
click at [301, 305] on link "[PERSON_NAME]-0-" at bounding box center [399, 304] width 258 height 22
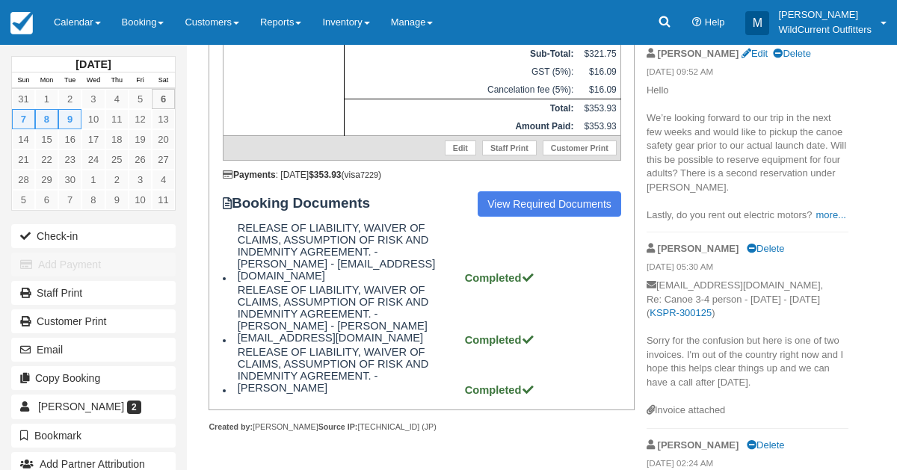
scroll to position [372, 0]
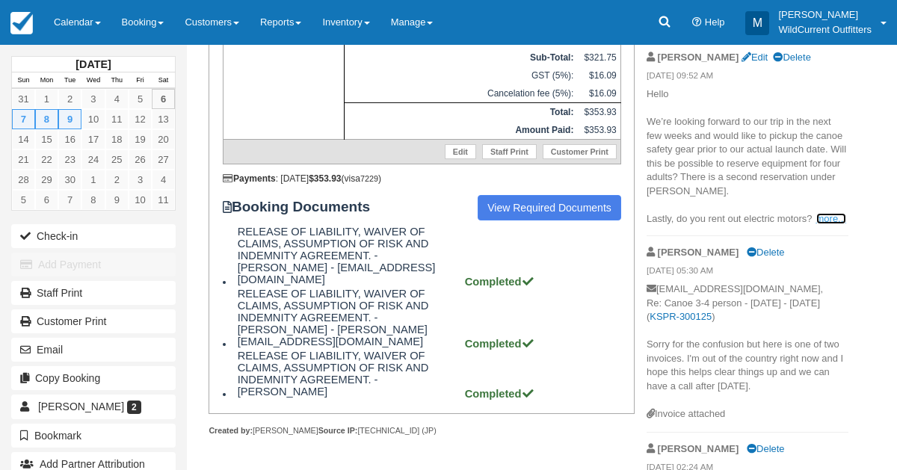
click at [816, 222] on link "more..." at bounding box center [831, 218] width 30 height 11
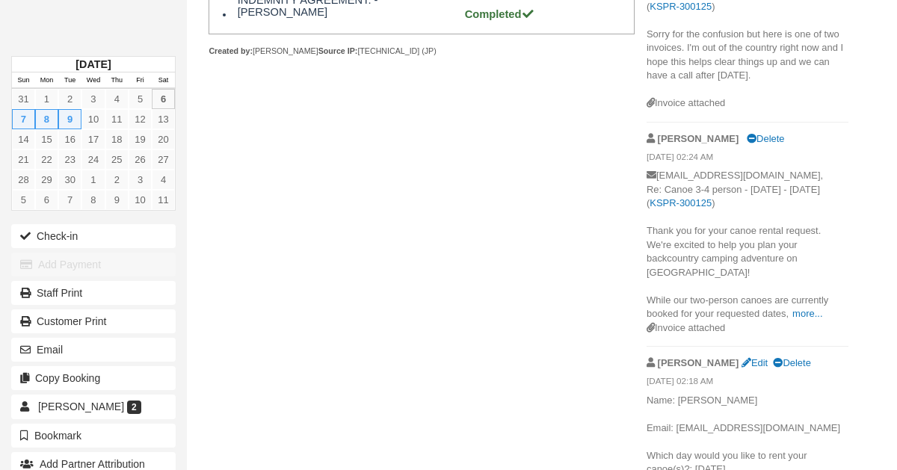
scroll to position [850, 0]
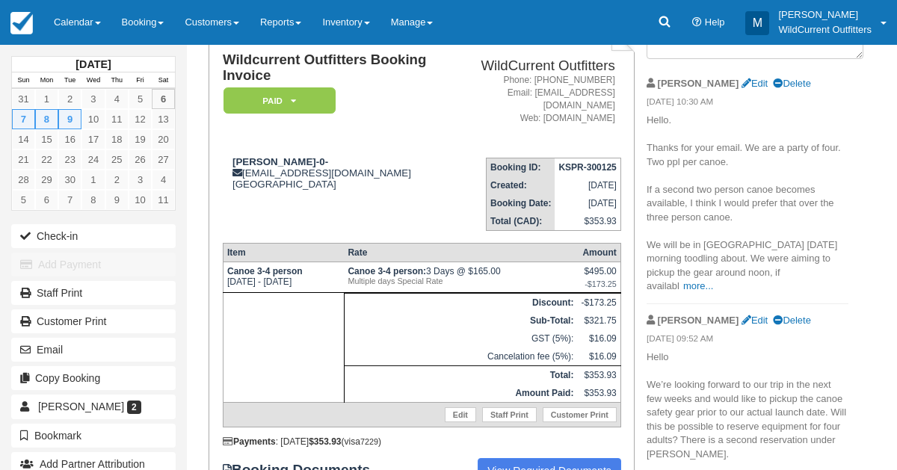
scroll to position [0, 0]
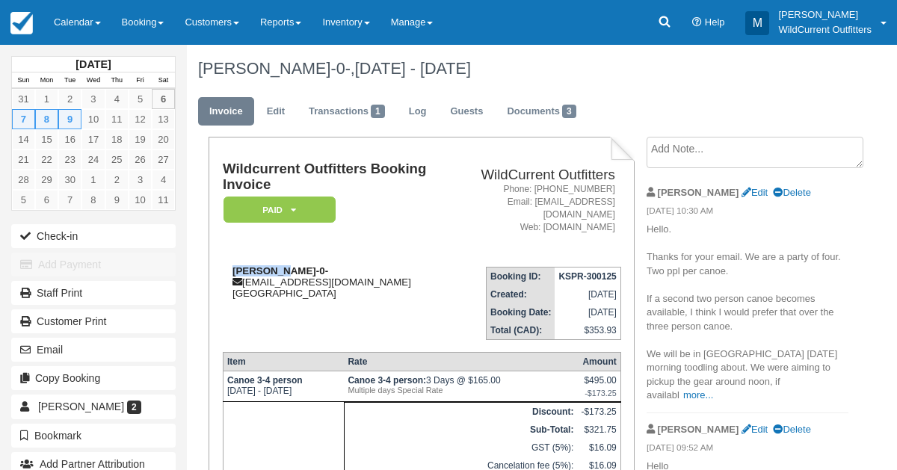
drag, startPoint x: 282, startPoint y: 257, endPoint x: 226, endPoint y: 259, distance: 56.1
click at [226, 265] on div "Jenny Lee-0- jennysanlee@gmail.com Canada" at bounding box center [335, 282] width 225 height 34
copy strong "Jenny Lee"
click at [73, 19] on link "Calendar" at bounding box center [77, 22] width 68 height 45
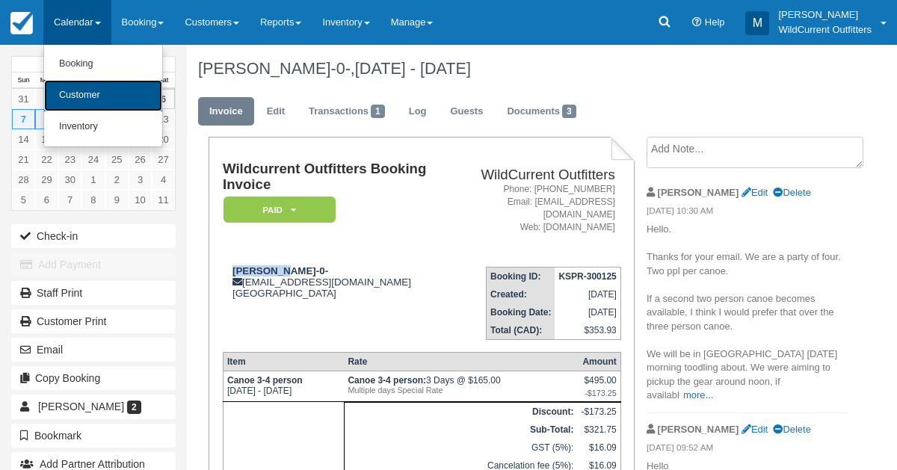
click at [85, 95] on link "Customer" at bounding box center [103, 95] width 118 height 31
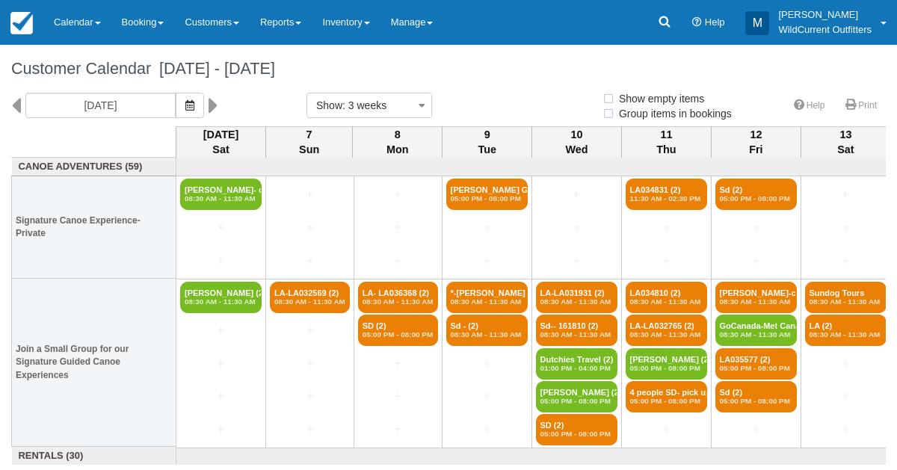
select select
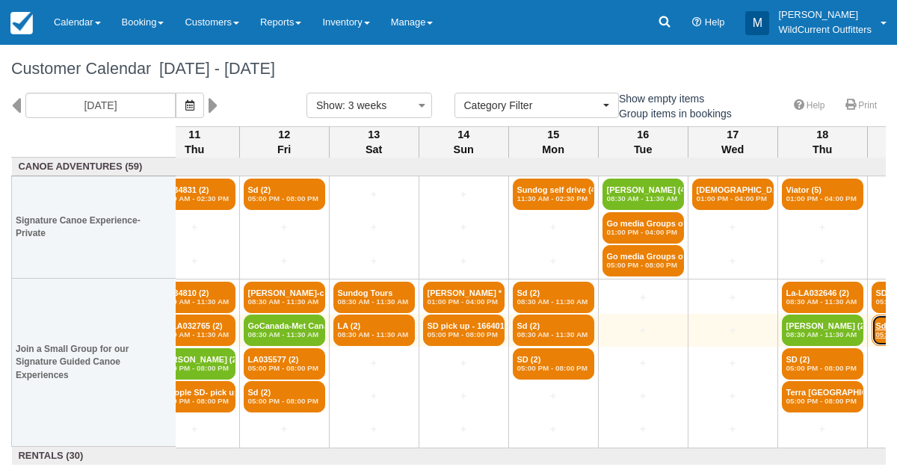
click at [874, 320] on link "Sd (2) 05:00 PM - 08:00 PM" at bounding box center [911, 330] width 79 height 31
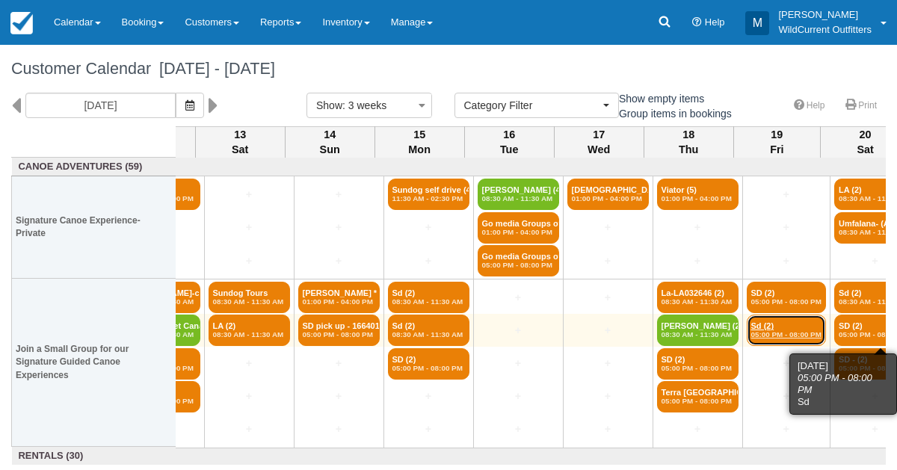
scroll to position [0, 616]
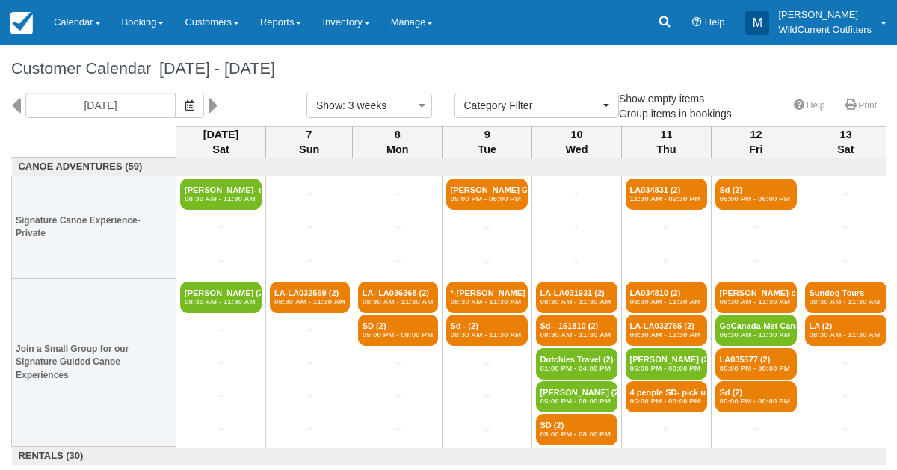
select select
click at [194, 103] on icon "button" at bounding box center [189, 105] width 9 height 10
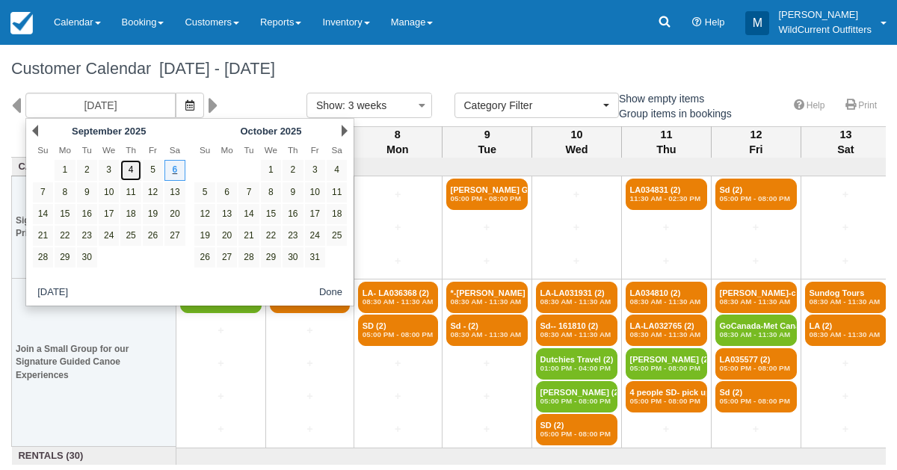
click at [136, 164] on link "4" at bounding box center [130, 170] width 20 height 20
type input "[DATE]"
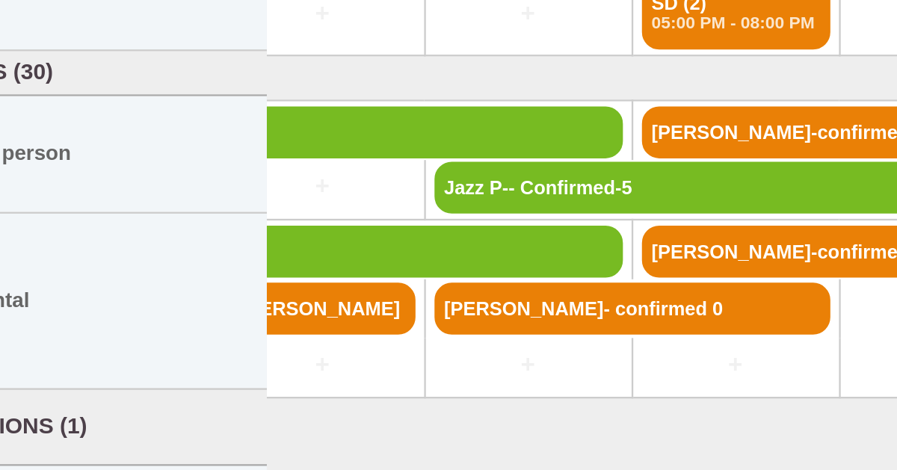
scroll to position [224, 378]
